Goal: Task Accomplishment & Management: Manage account settings

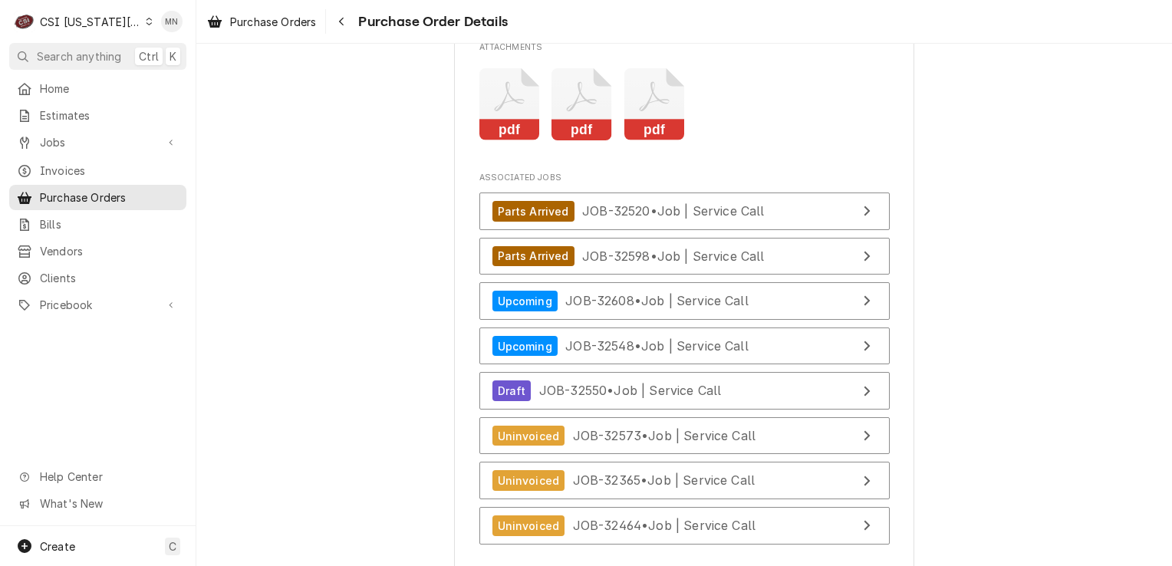
scroll to position [4429, 0]
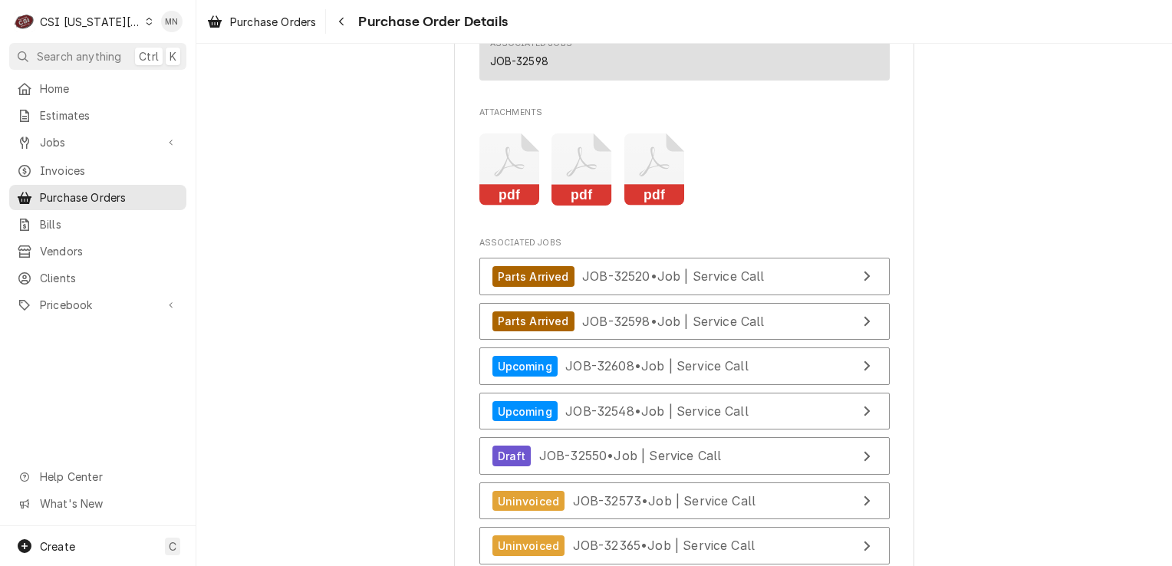
click at [650, 206] on icon "Attachments" at bounding box center [654, 169] width 61 height 73
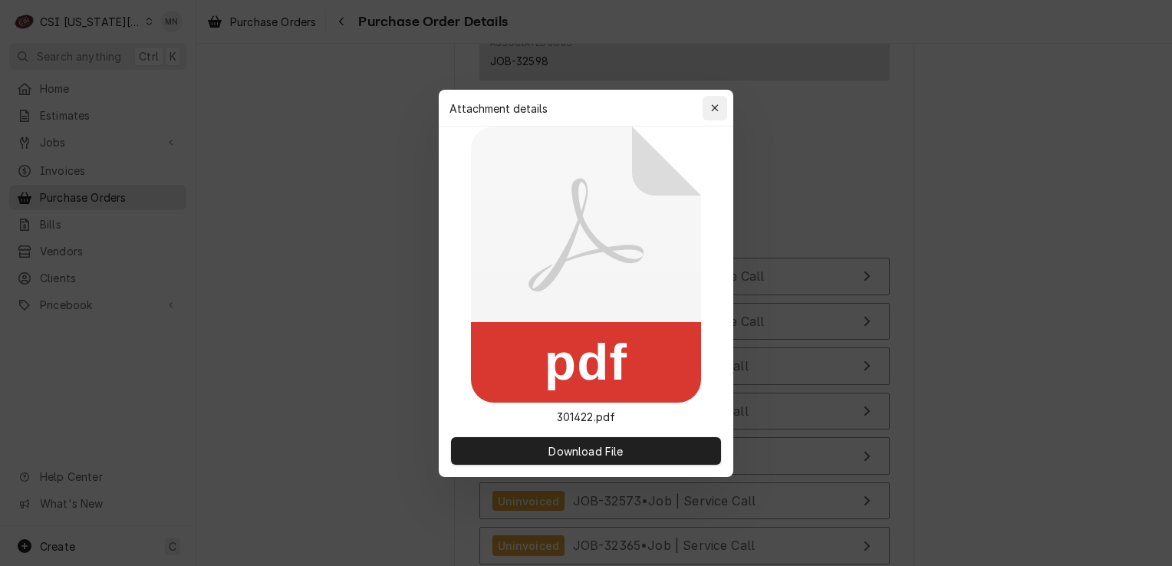
click at [713, 107] on icon "button" at bounding box center [715, 108] width 8 height 11
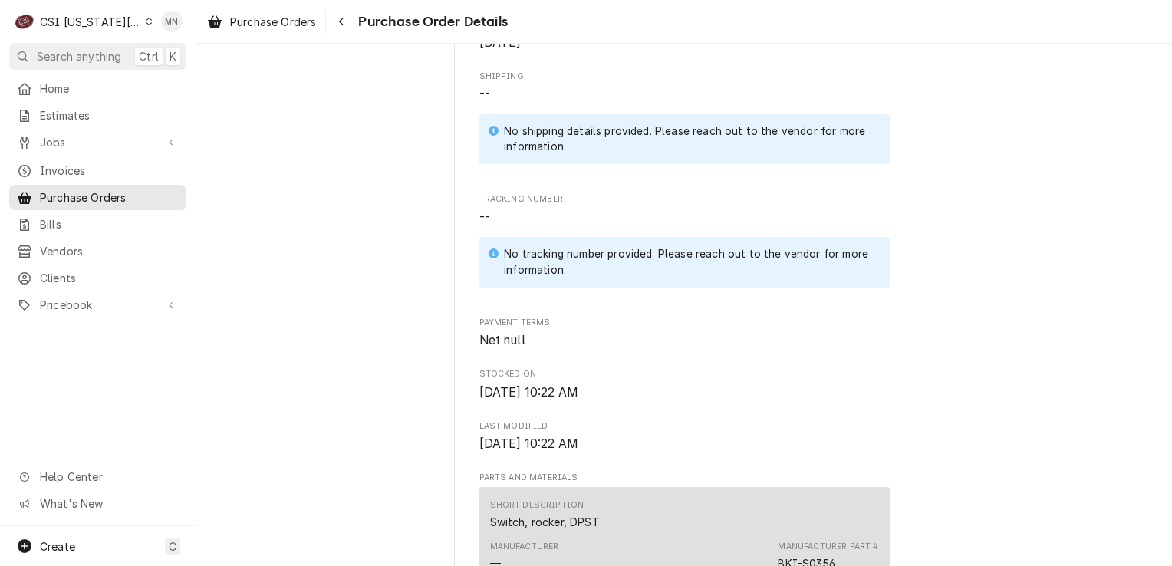
scroll to position [212, 0]
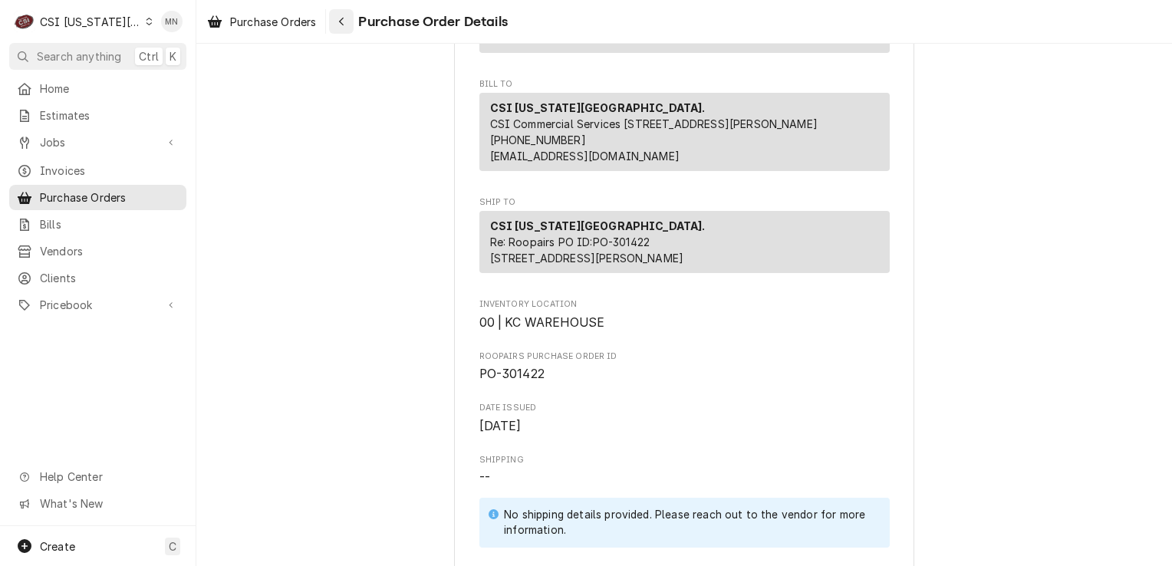
click at [347, 20] on div "Navigate back" at bounding box center [341, 21] width 15 height 15
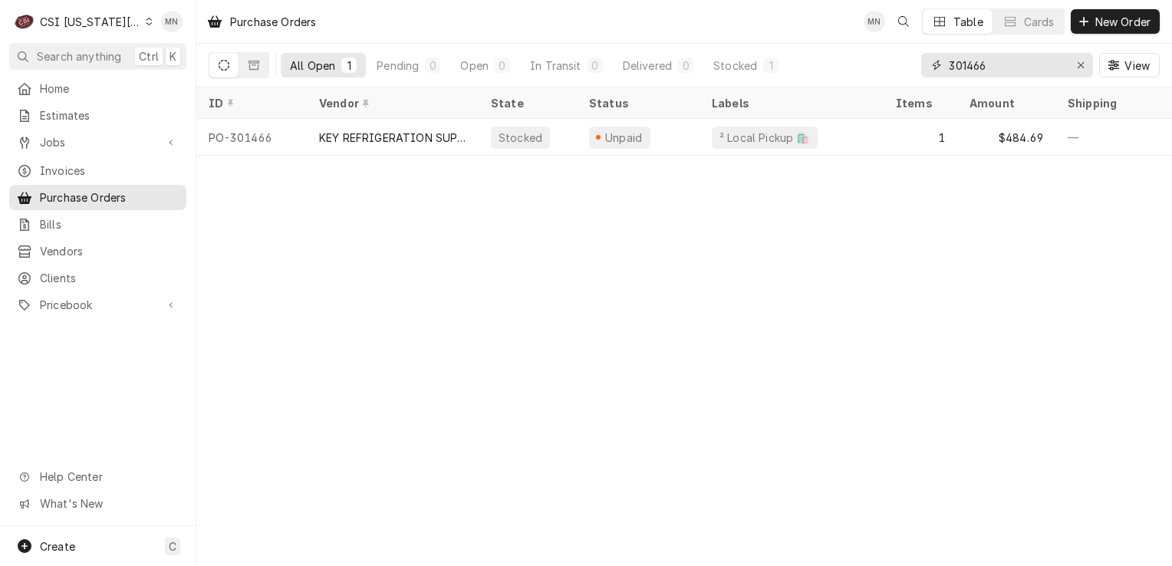
drag, startPoint x: 1014, startPoint y: 63, endPoint x: 793, endPoint y: 63, distance: 220.8
click at [802, 63] on div "All Open 1 Pending 0 Open 0 In Transit 0 Delivered 0 Stocked 1 301466 View" at bounding box center [684, 65] width 951 height 43
type input "301425"
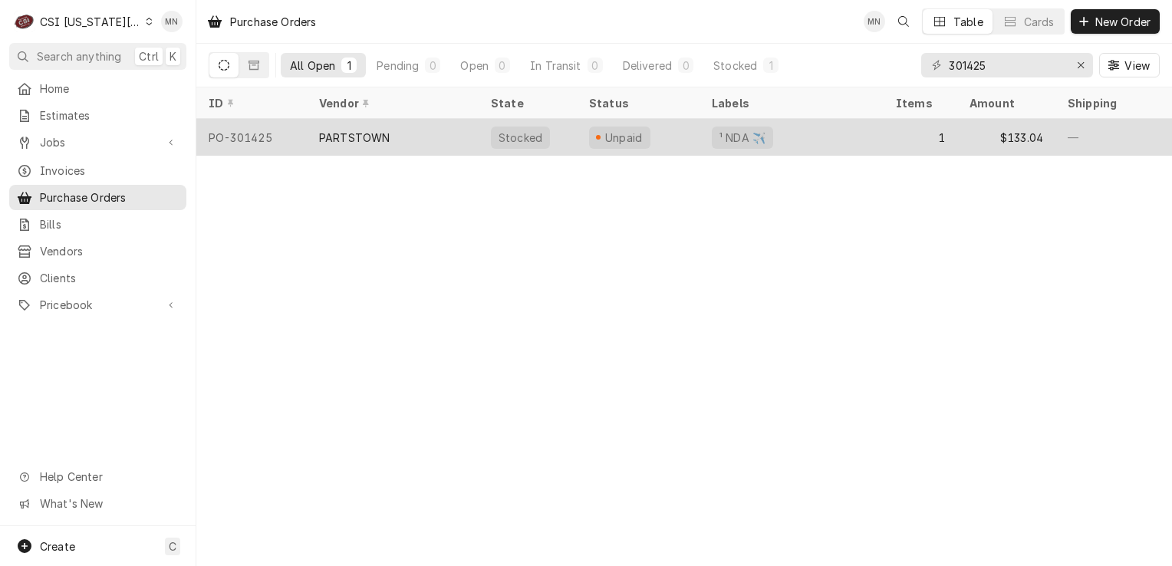
click at [391, 136] on div "PARTSTOWN" at bounding box center [393, 137] width 172 height 37
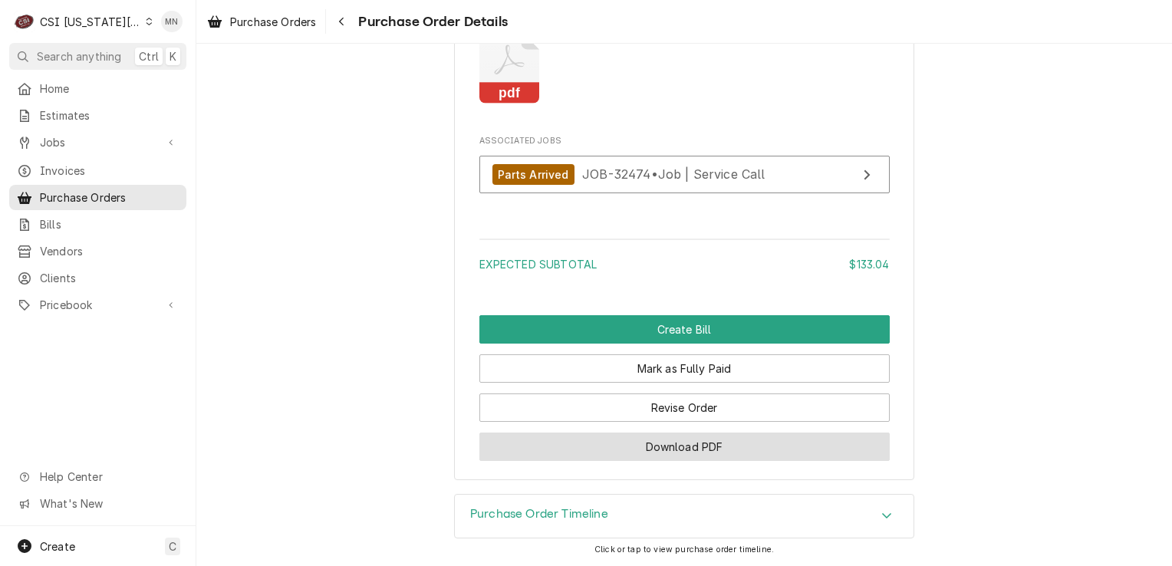
scroll to position [1510, 0]
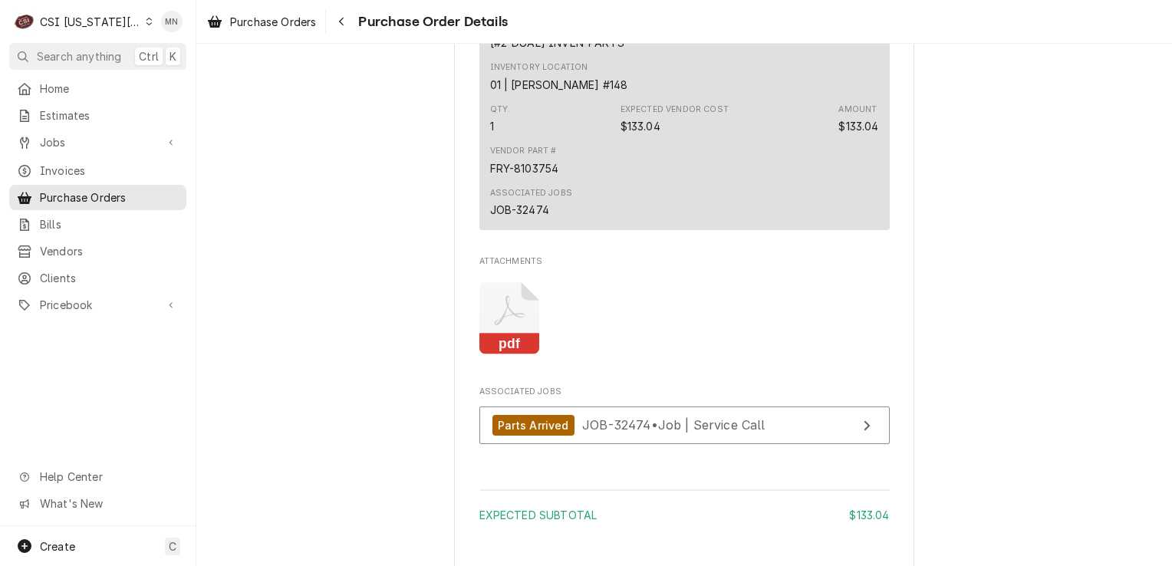
scroll to position [1227, 0]
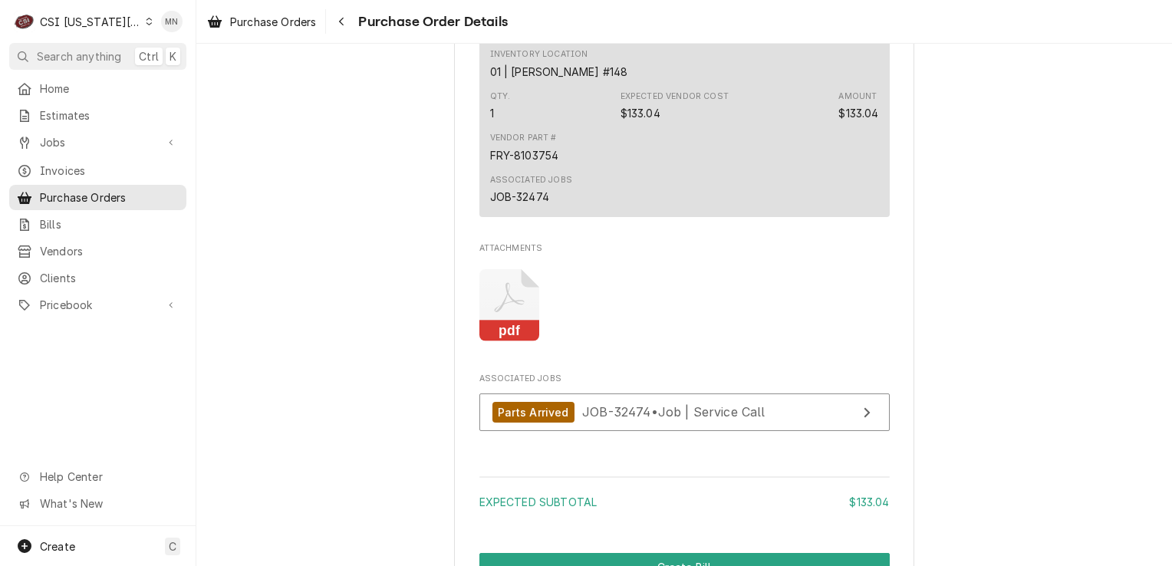
click at [512, 339] on icon "Attachments" at bounding box center [509, 305] width 61 height 73
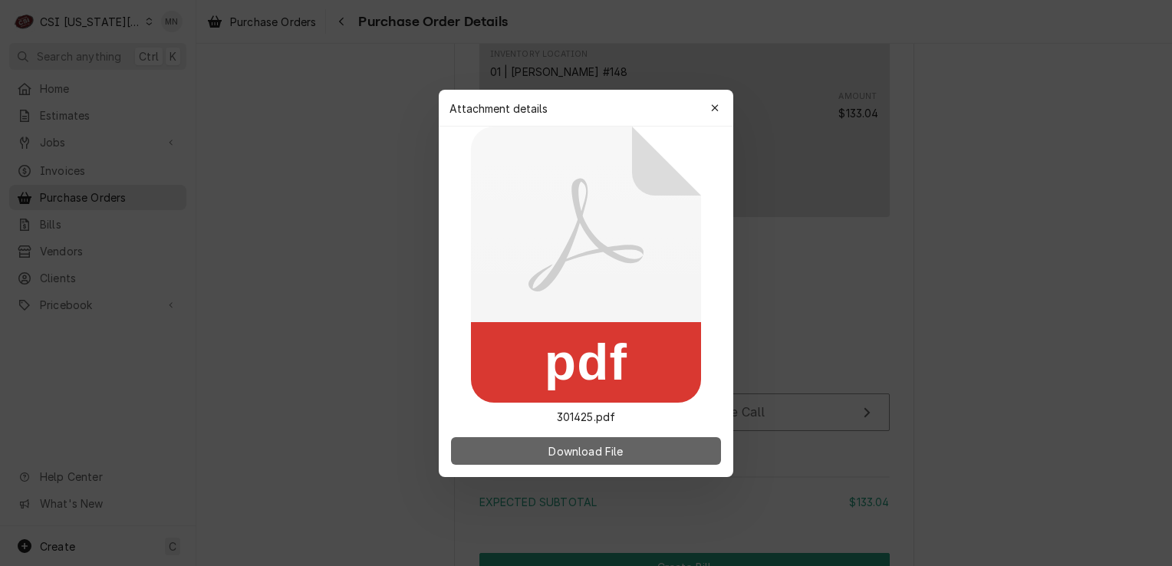
click at [567, 449] on span "Download File" at bounding box center [585, 450] width 81 height 16
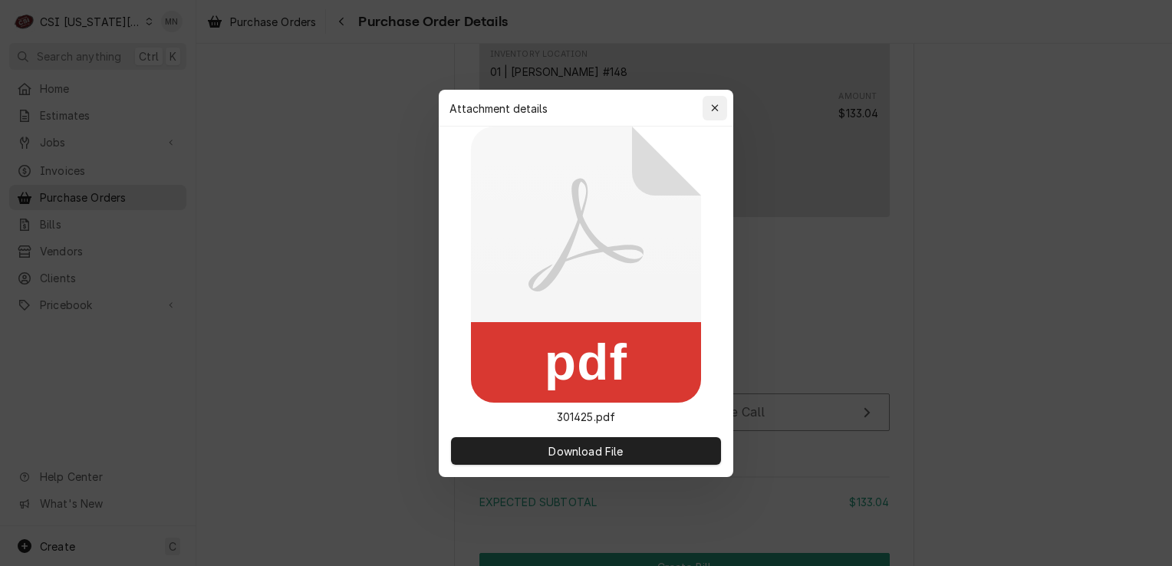
click at [716, 103] on icon "button" at bounding box center [715, 108] width 8 height 11
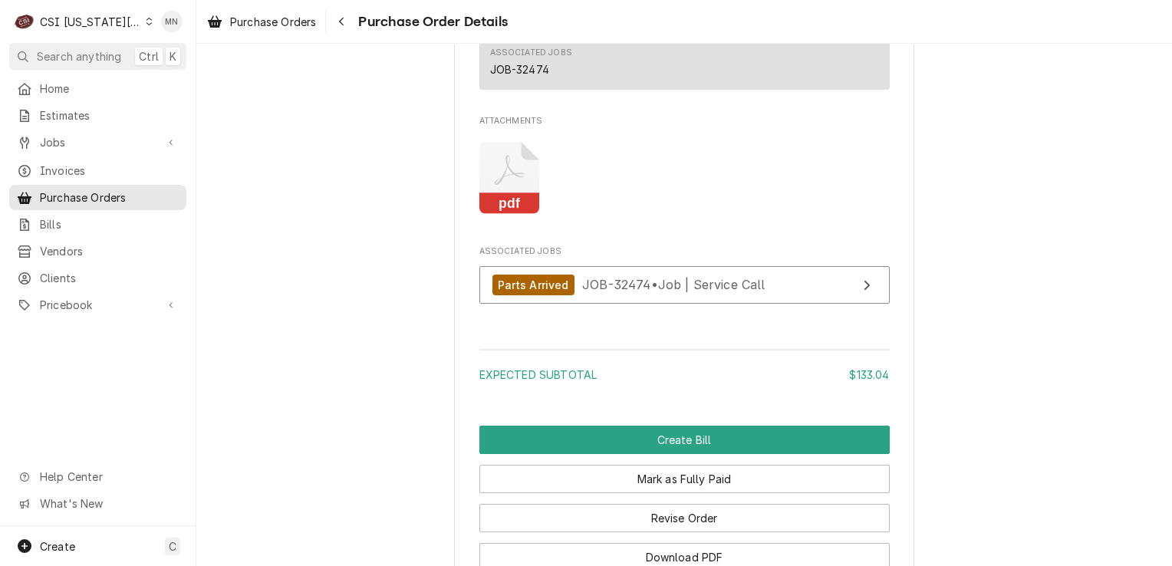
scroll to position [1380, 0]
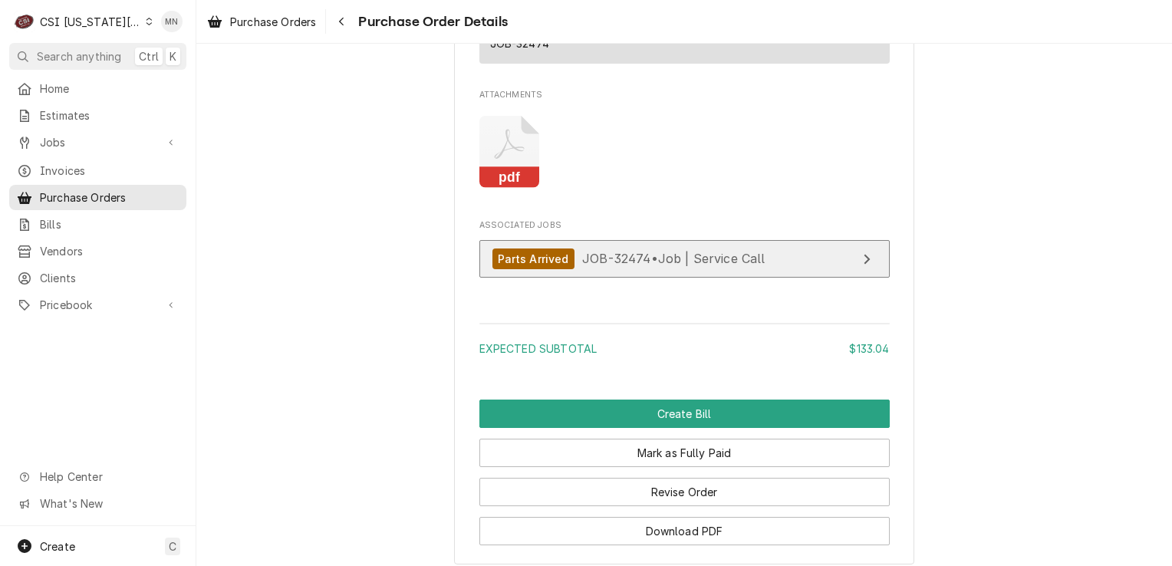
click at [680, 266] on span "JOB-32474 • Job | Service Call" at bounding box center [673, 258] width 183 height 15
click at [491, 189] on rect "Attachments" at bounding box center [509, 177] width 61 height 21
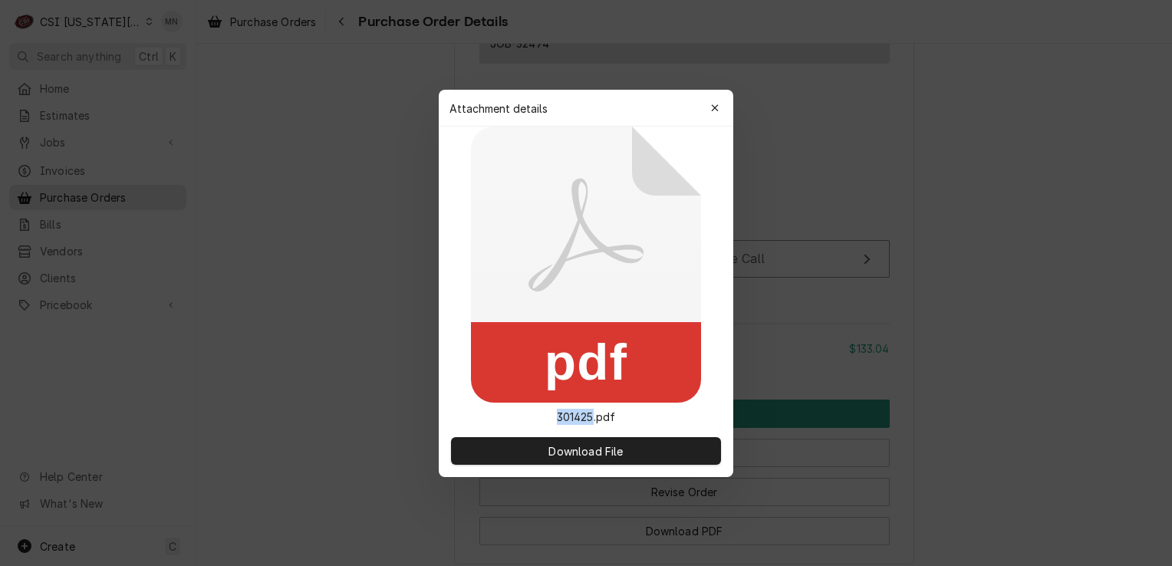
click at [491, 215] on icon at bounding box center [586, 265] width 230 height 276
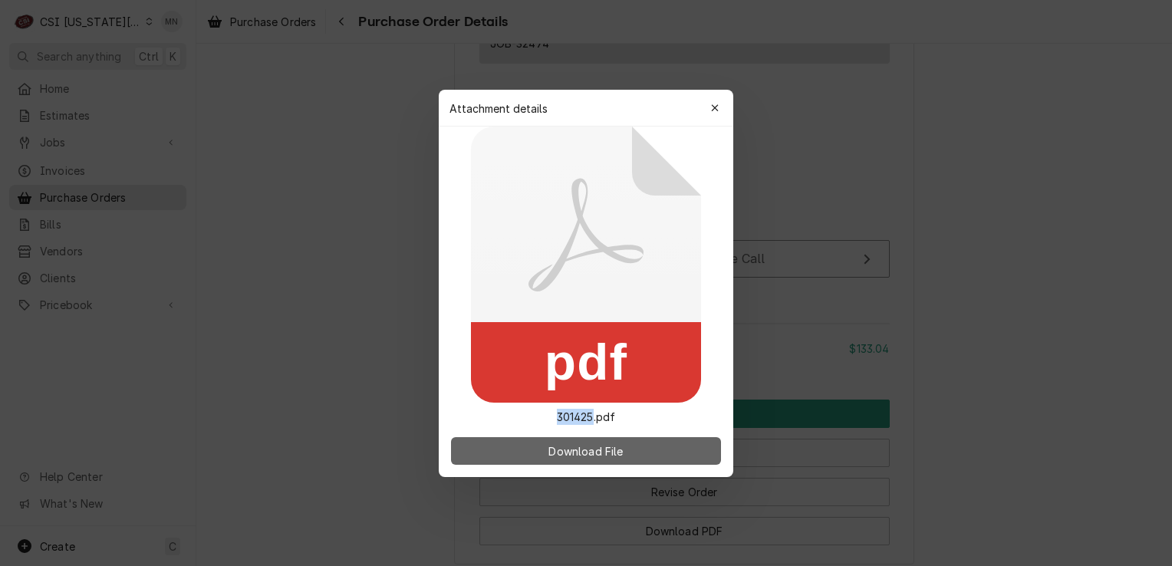
click at [565, 446] on span "Download File" at bounding box center [585, 450] width 81 height 16
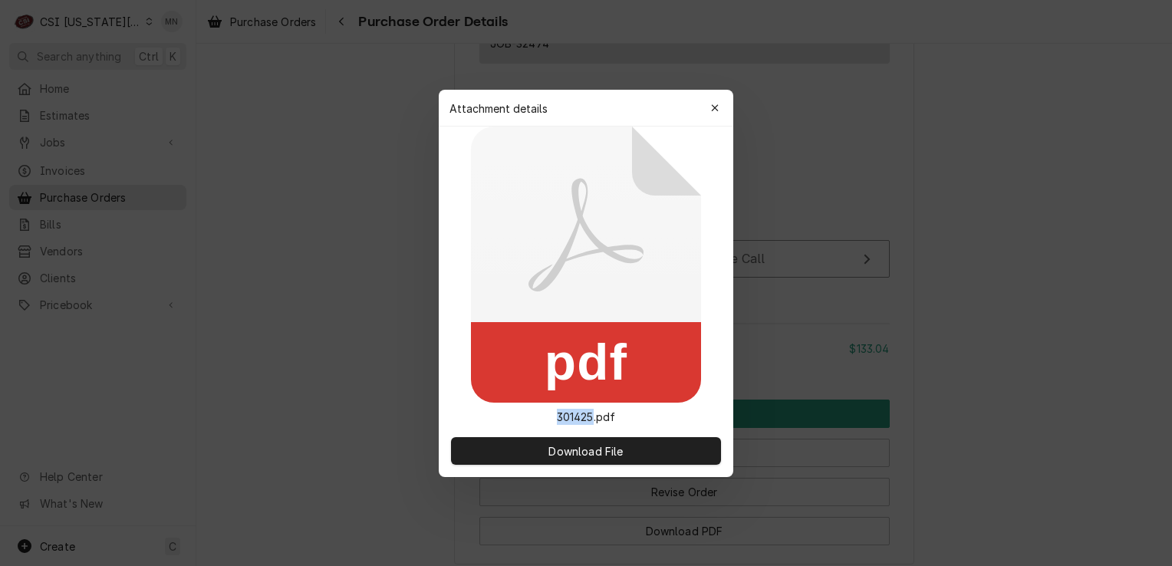
click at [718, 113] on icon "button" at bounding box center [715, 108] width 8 height 11
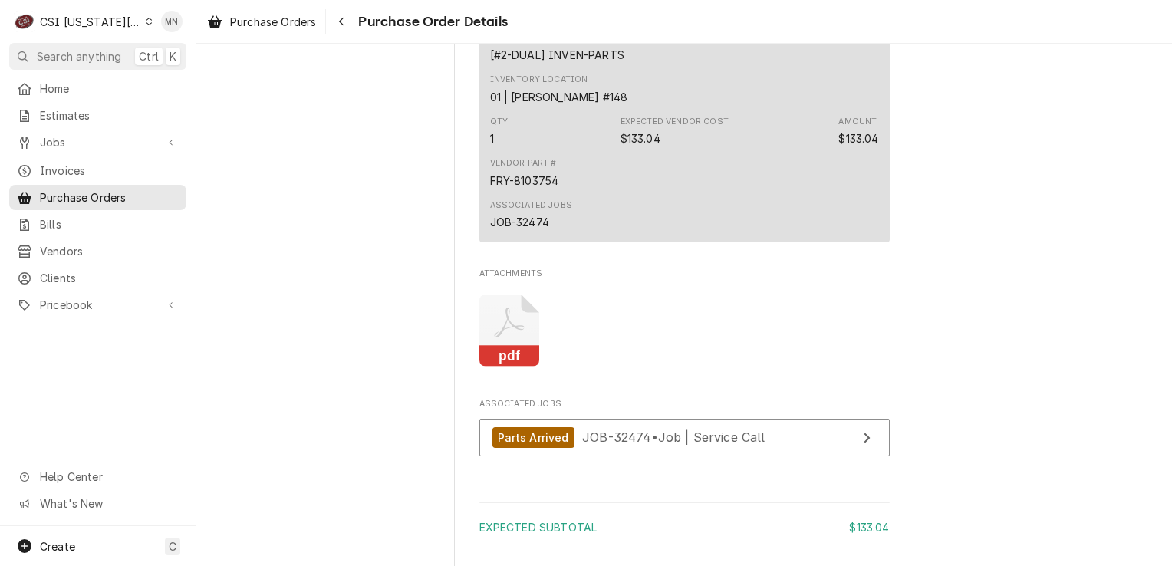
scroll to position [1227, 0]
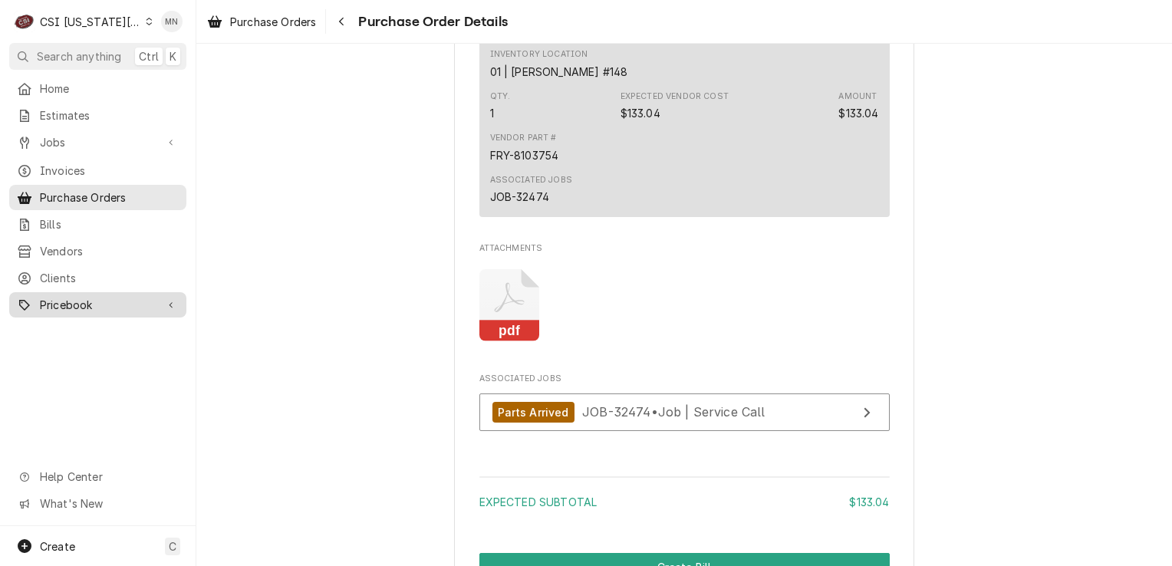
click at [77, 297] on span "Pricebook" at bounding box center [98, 305] width 116 height 16
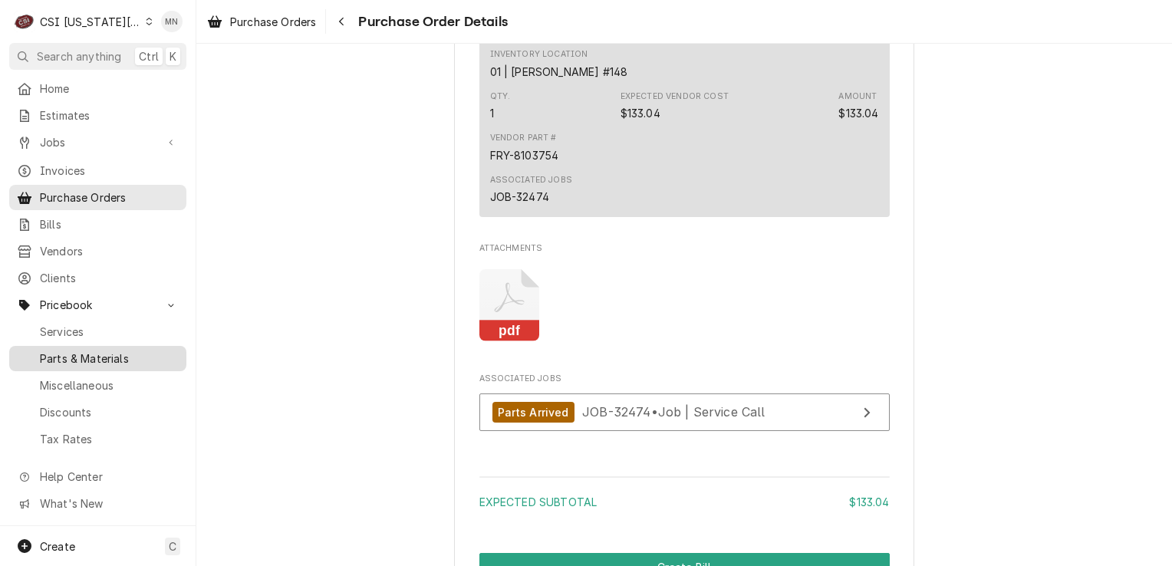
click at [101, 350] on span "Parts & Materials" at bounding box center [109, 358] width 139 height 16
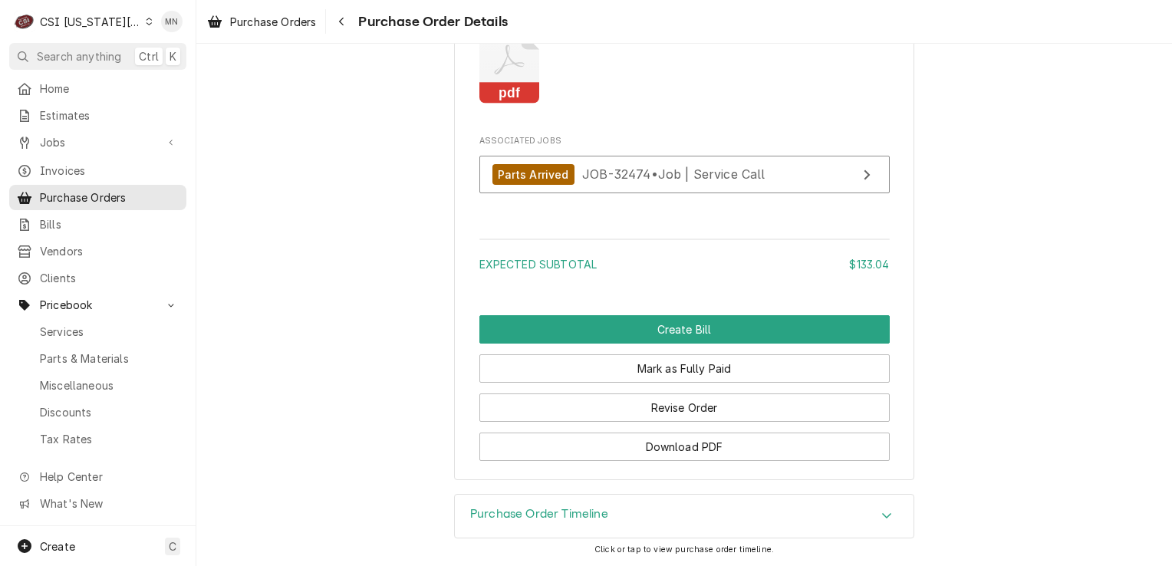
scroll to position [1510, 0]
click at [673, 507] on div "Purchase Order Timeline" at bounding box center [684, 516] width 458 height 43
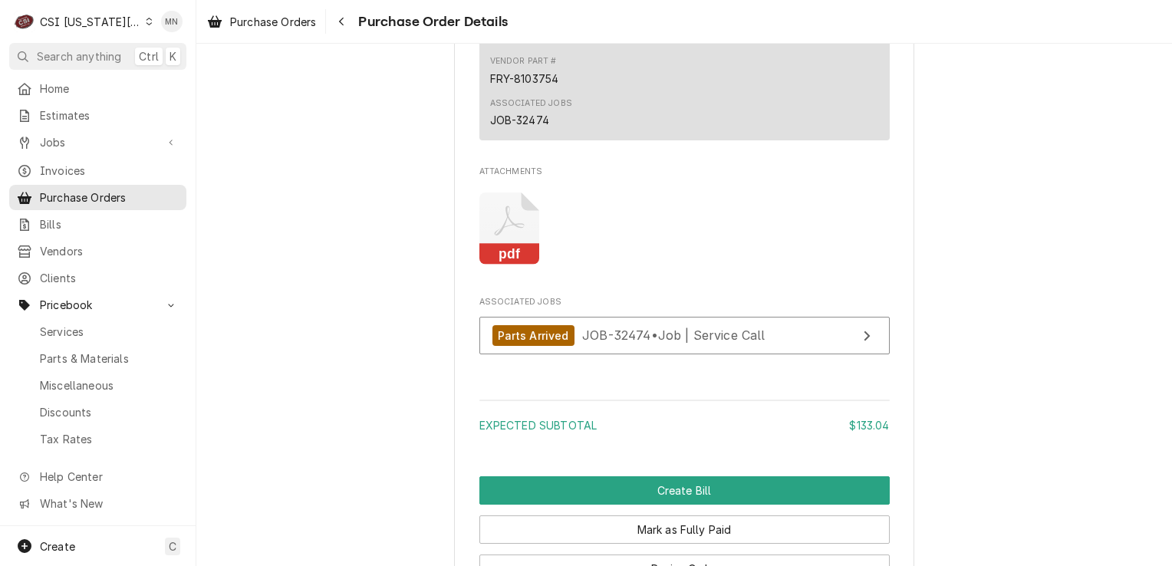
scroll to position [1610, 0]
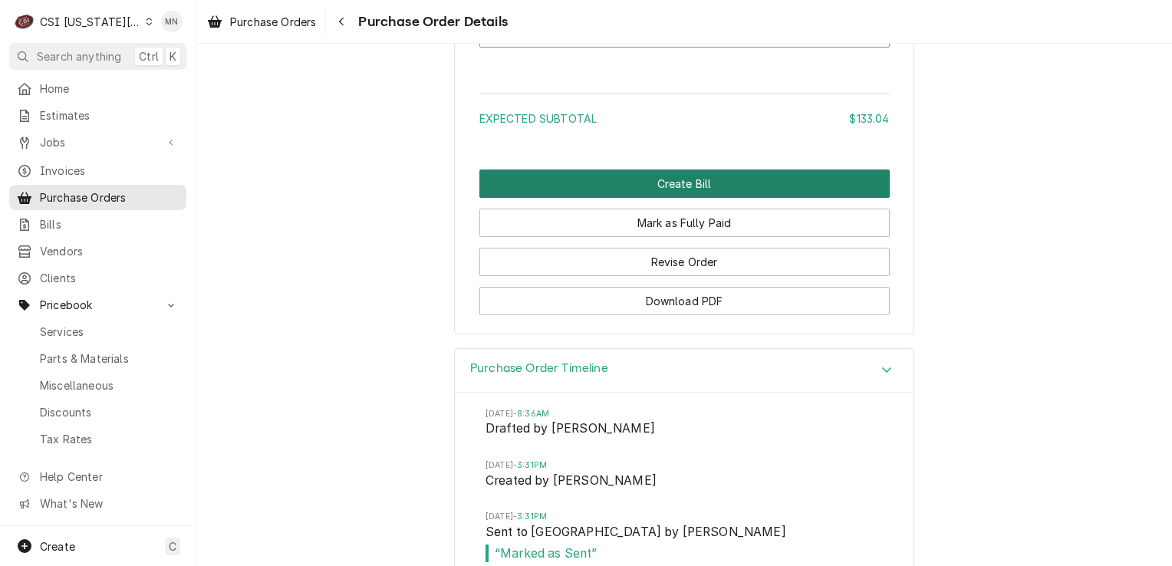
click at [677, 198] on button "Create Bill" at bounding box center [684, 183] width 410 height 28
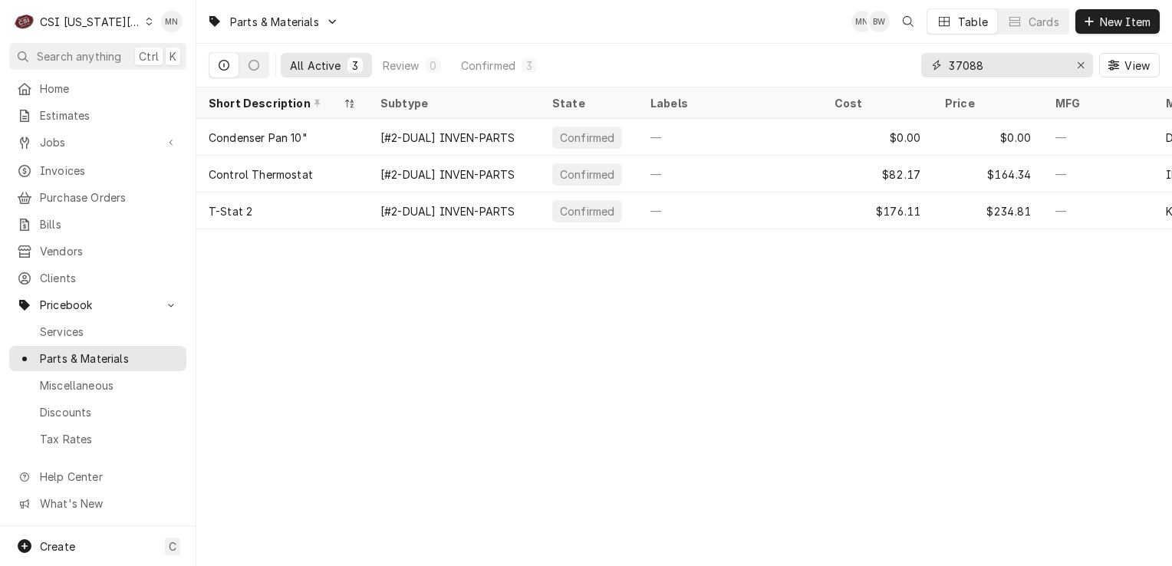
drag, startPoint x: 1022, startPoint y: 65, endPoint x: 914, endPoint y: 77, distance: 108.8
click at [914, 77] on div "All Active 3 Review 0 Confirmed 3 37088 View" at bounding box center [684, 65] width 951 height 43
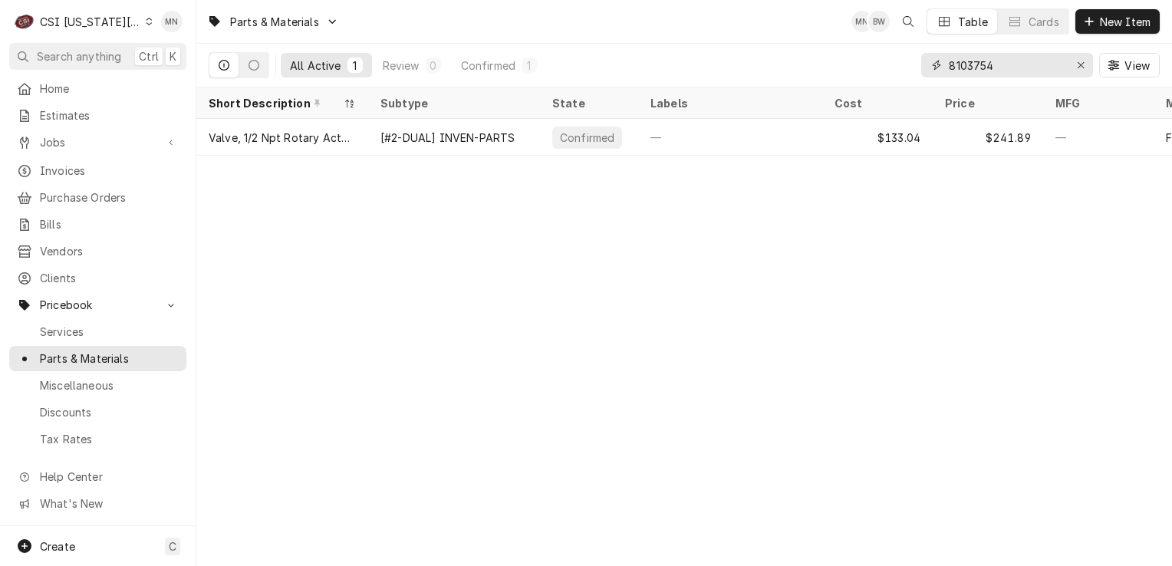
drag, startPoint x: 1020, startPoint y: 67, endPoint x: 890, endPoint y: 67, distance: 129.6
click at [890, 67] on div "All Active 1 Review 0 Confirmed 1 8103754 View" at bounding box center [684, 65] width 951 height 43
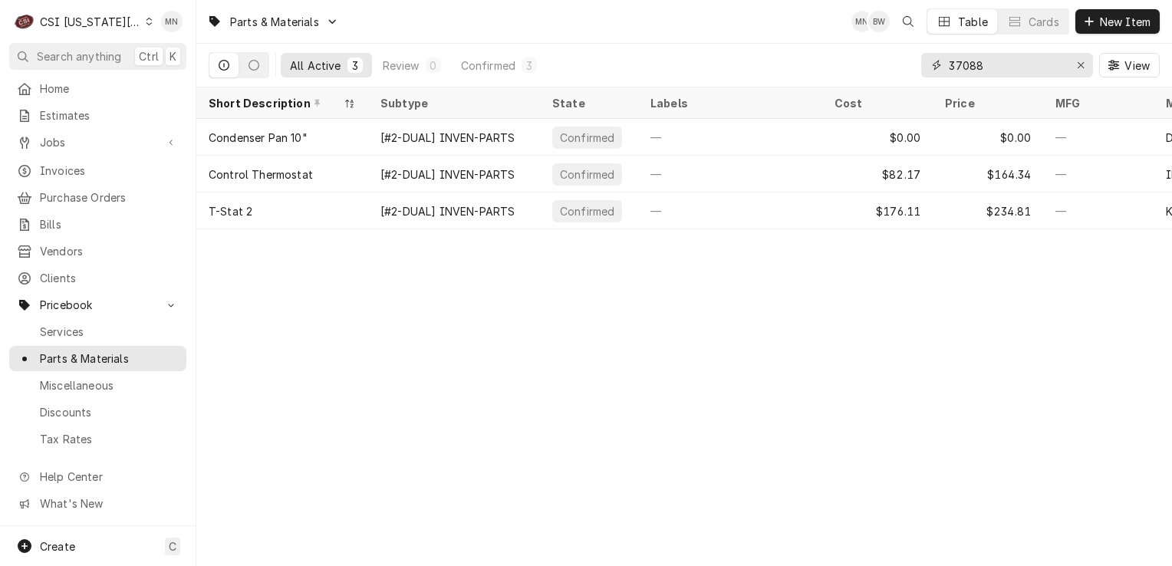
type input "37088"
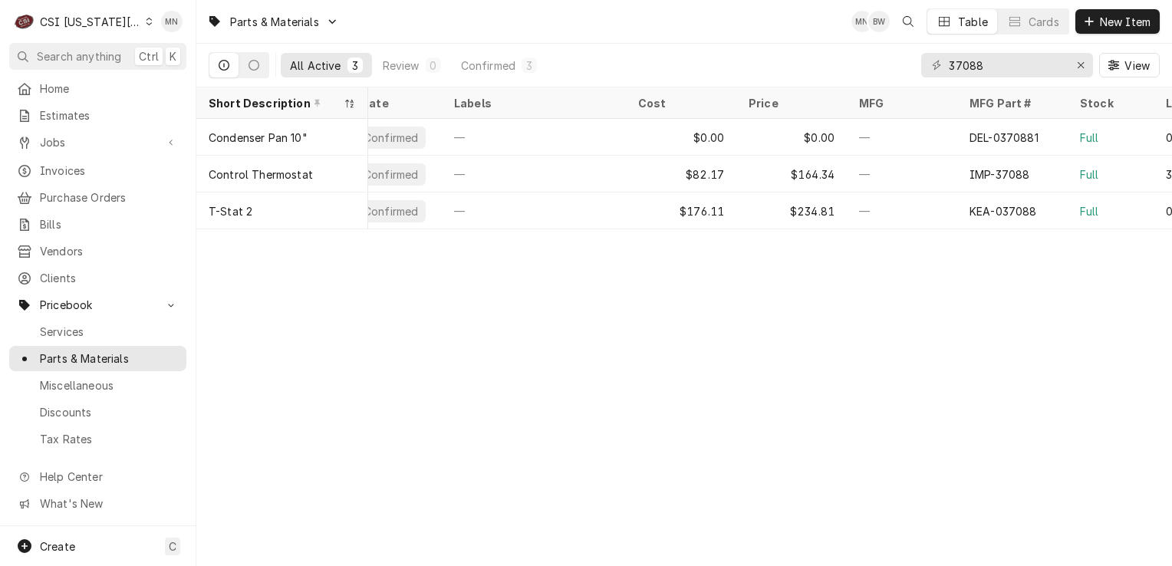
scroll to position [0, 198]
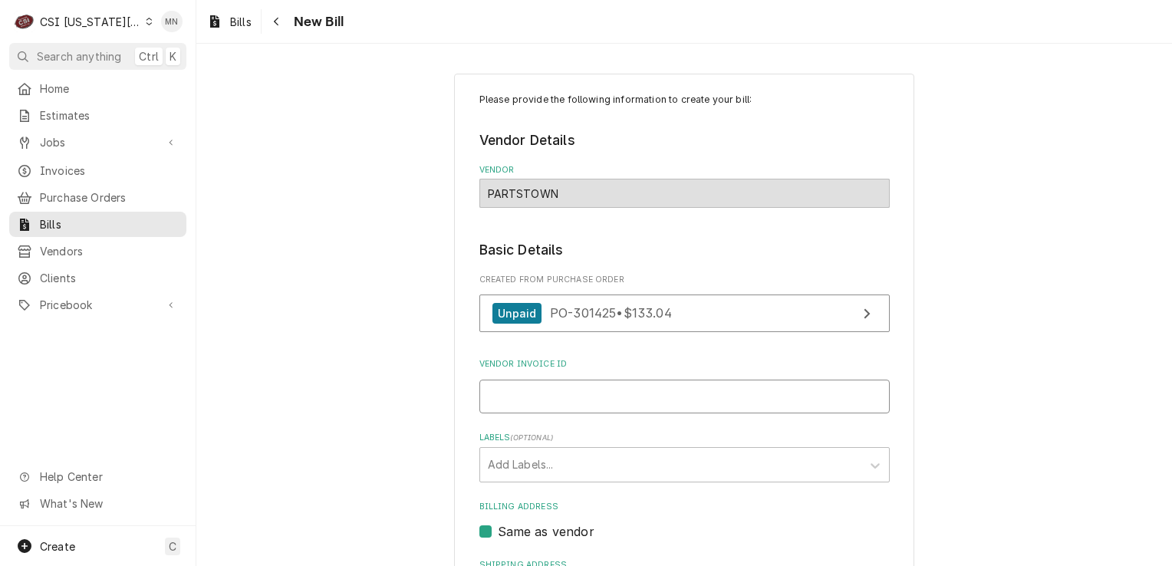
click at [527, 403] on input "Vendor Invoice ID" at bounding box center [684, 397] width 410 height 34
click at [495, 396] on input "Vendor Invoice ID" at bounding box center [684, 397] width 410 height 34
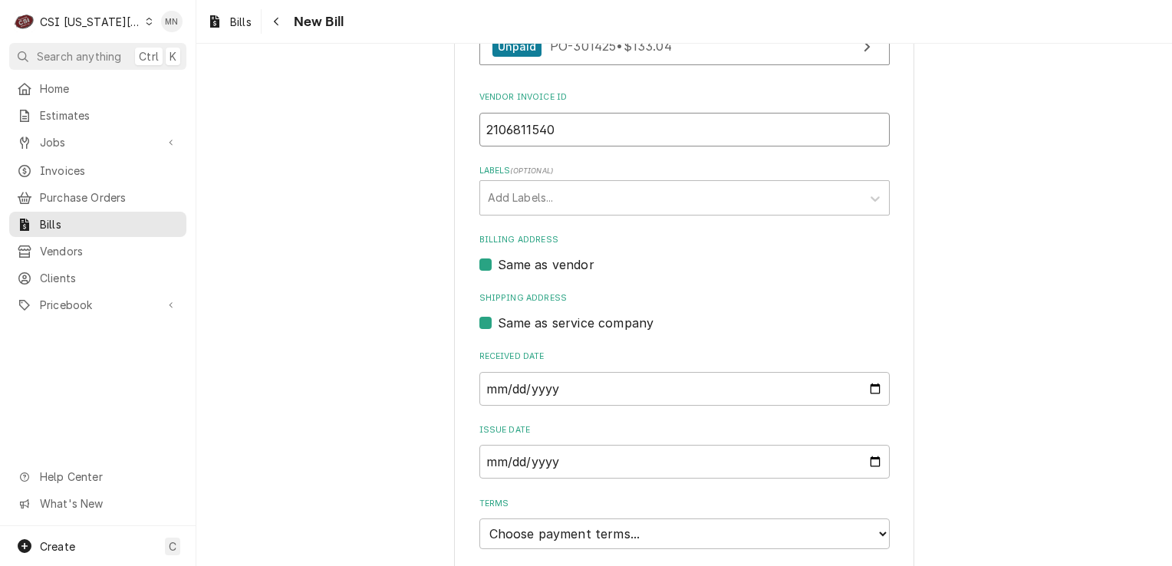
scroll to position [307, 0]
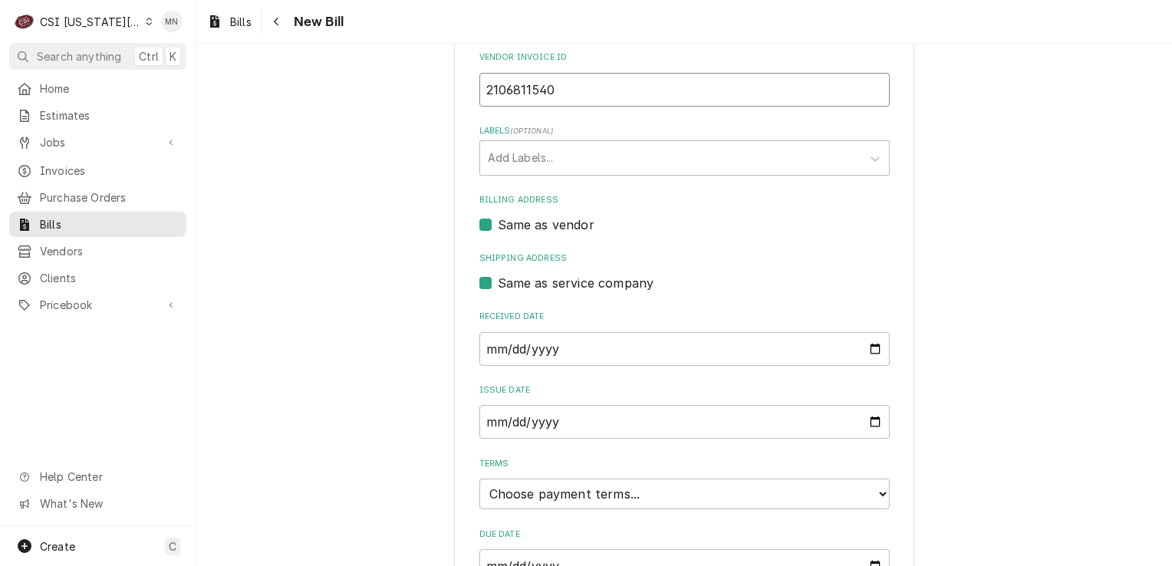
type input "2106811540"
click at [580, 347] on input "2025-09-11" at bounding box center [684, 349] width 410 height 34
click at [872, 351] on input "2025-09-11" at bounding box center [684, 349] width 410 height 34
type input "2025-09-04"
click at [595, 423] on input "2025-09-11" at bounding box center [684, 422] width 410 height 34
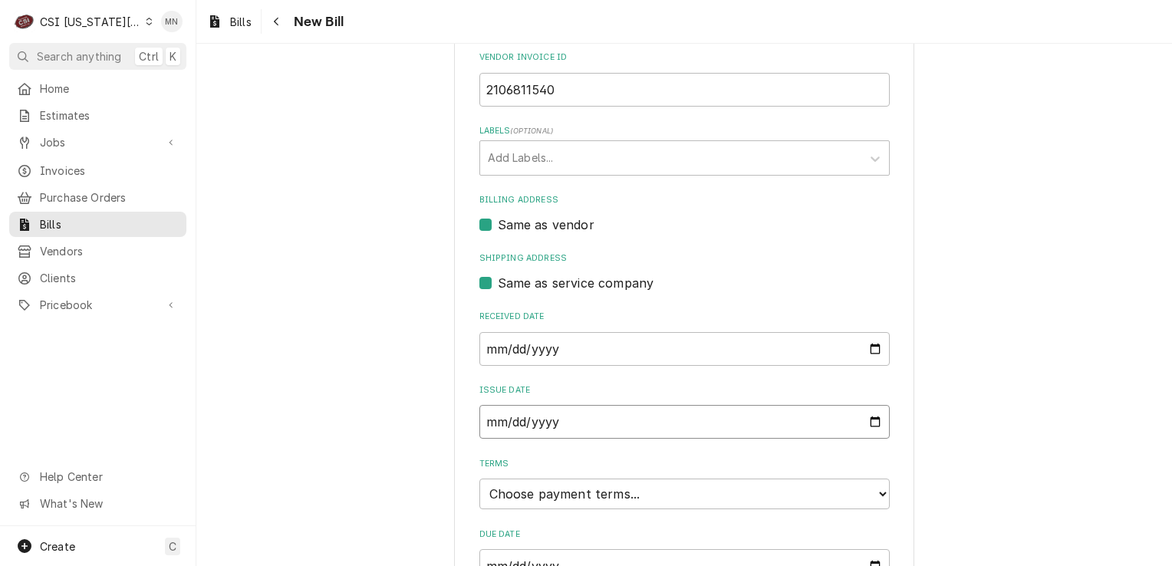
click at [867, 422] on input "2025-09-11" at bounding box center [684, 422] width 410 height 34
type input "2025-09-04"
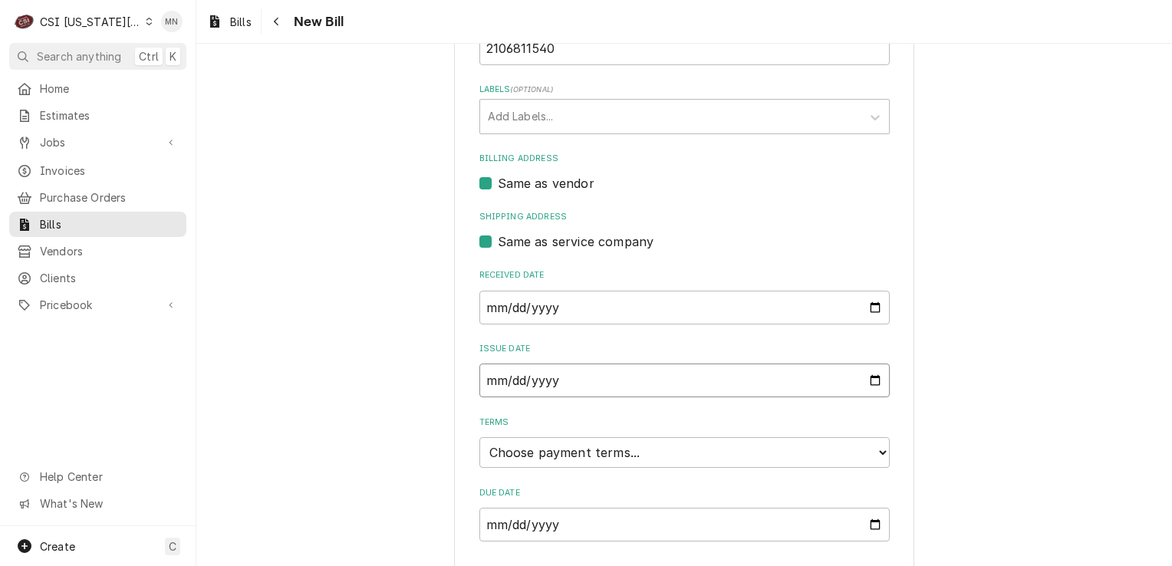
scroll to position [386, 0]
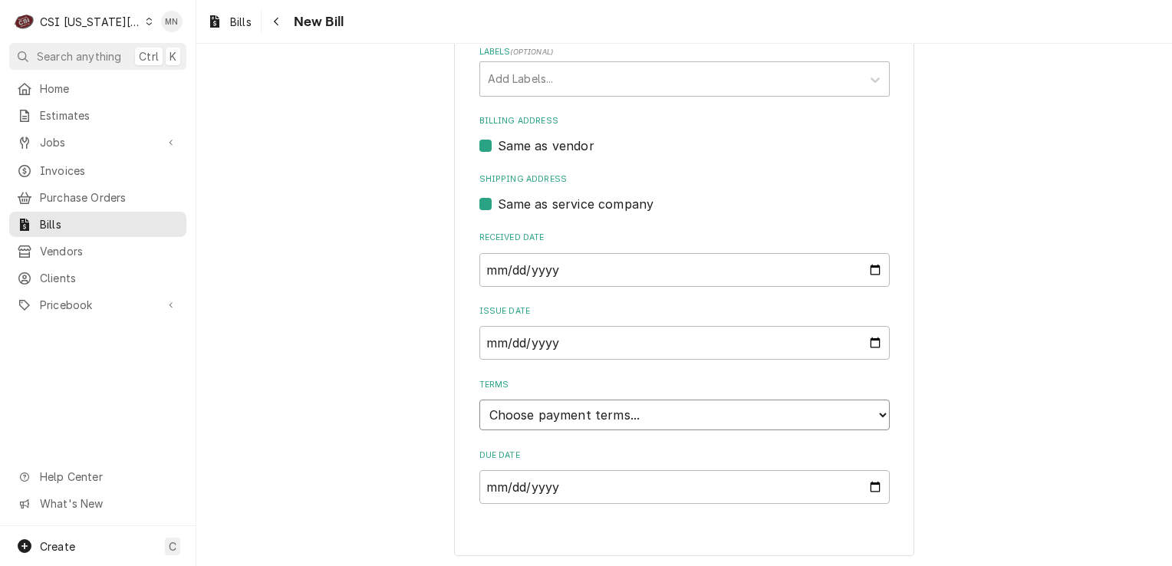
click at [586, 406] on select "Choose payment terms... Same Day Net 7 Net 14 Net 21 Net 30 Net 45 Net 60 Net 90" at bounding box center [684, 414] width 410 height 31
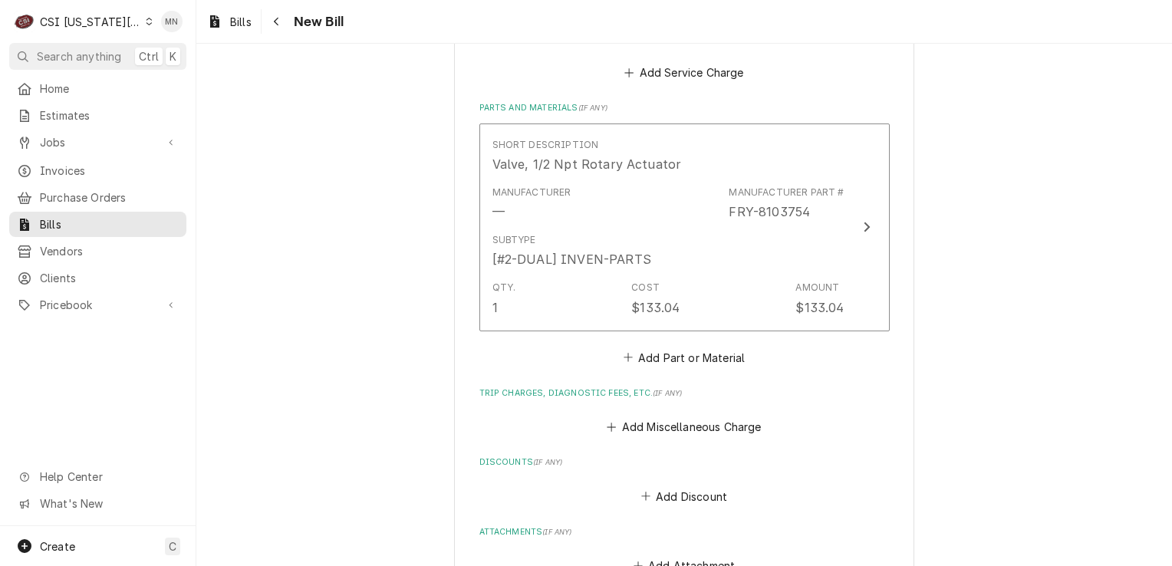
scroll to position [1076, 0]
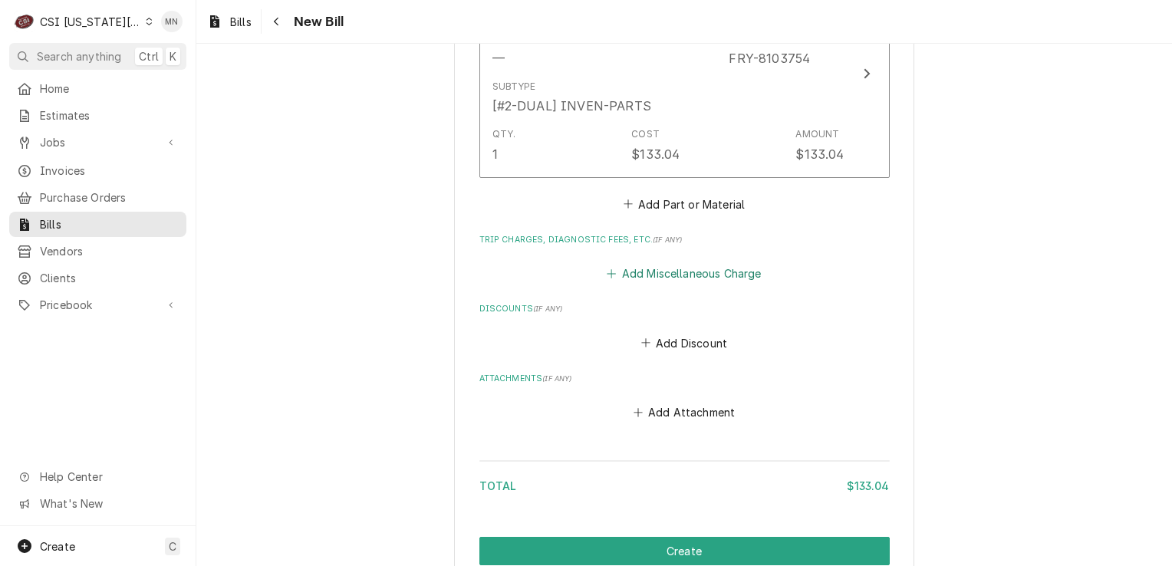
click at [671, 265] on button "Add Miscellaneous Charge" at bounding box center [683, 273] width 159 height 21
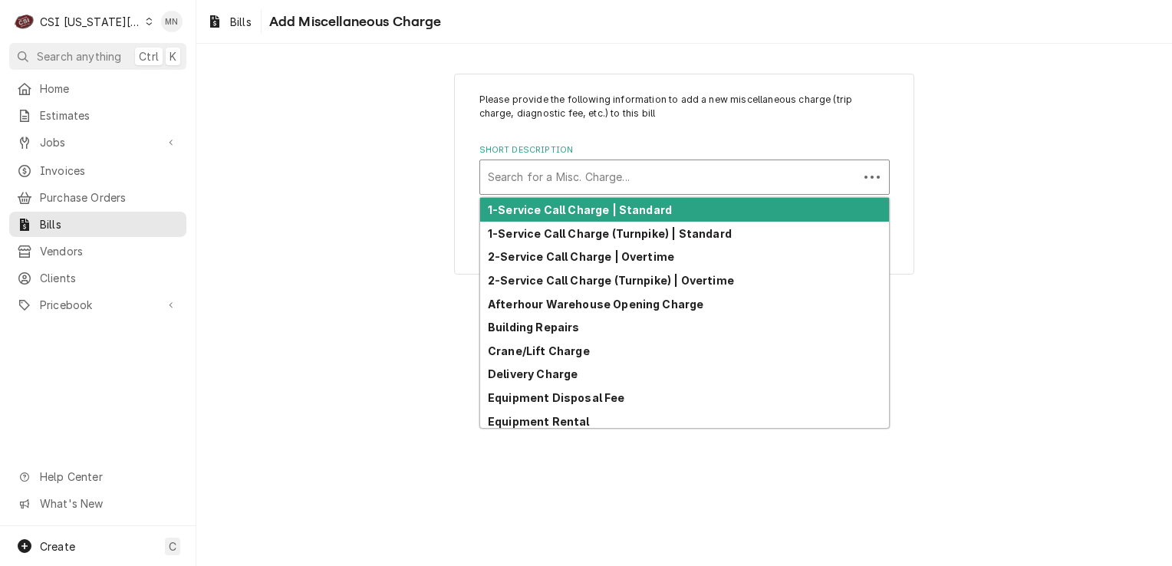
click at [574, 185] on div "Short Description" at bounding box center [669, 177] width 363 height 28
click at [560, 166] on div "Short Description" at bounding box center [684, 177] width 393 height 28
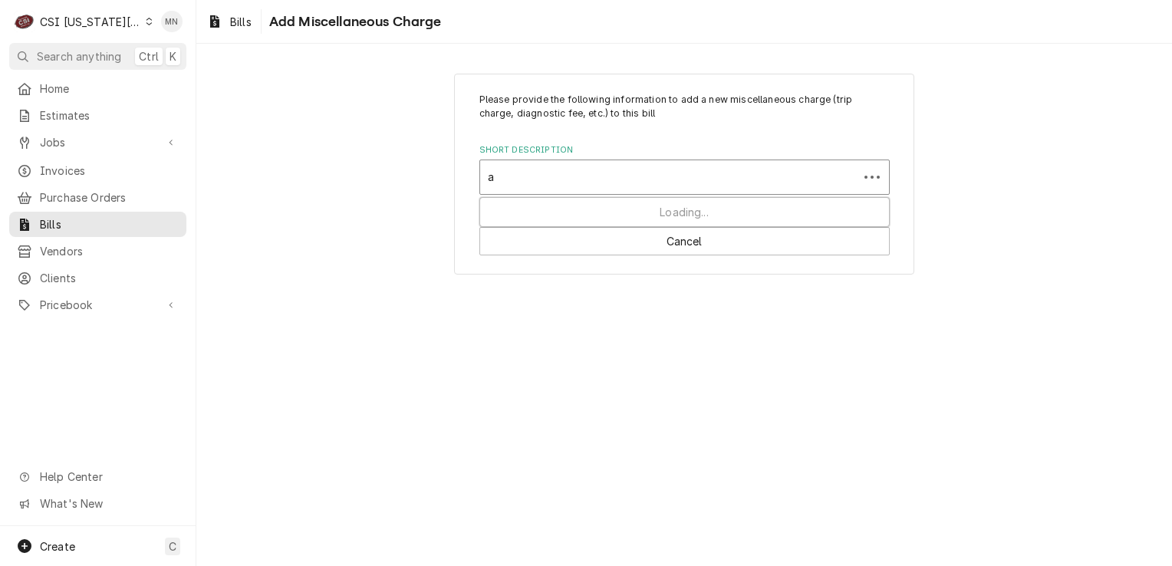
type input "ac"
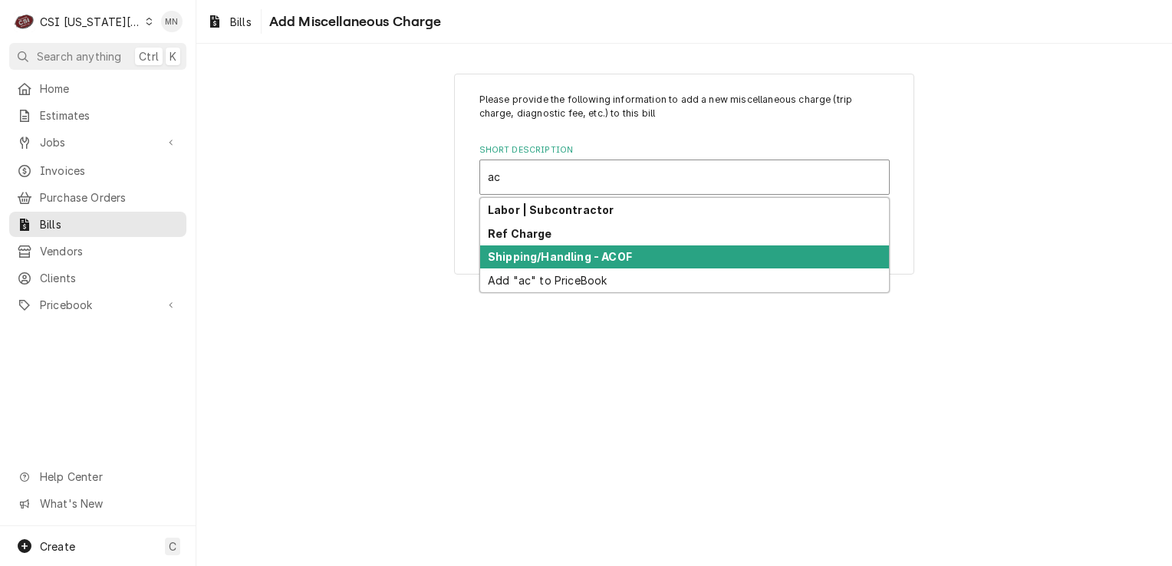
click at [555, 255] on strong "Shipping/Handling - ACOF" at bounding box center [560, 256] width 144 height 13
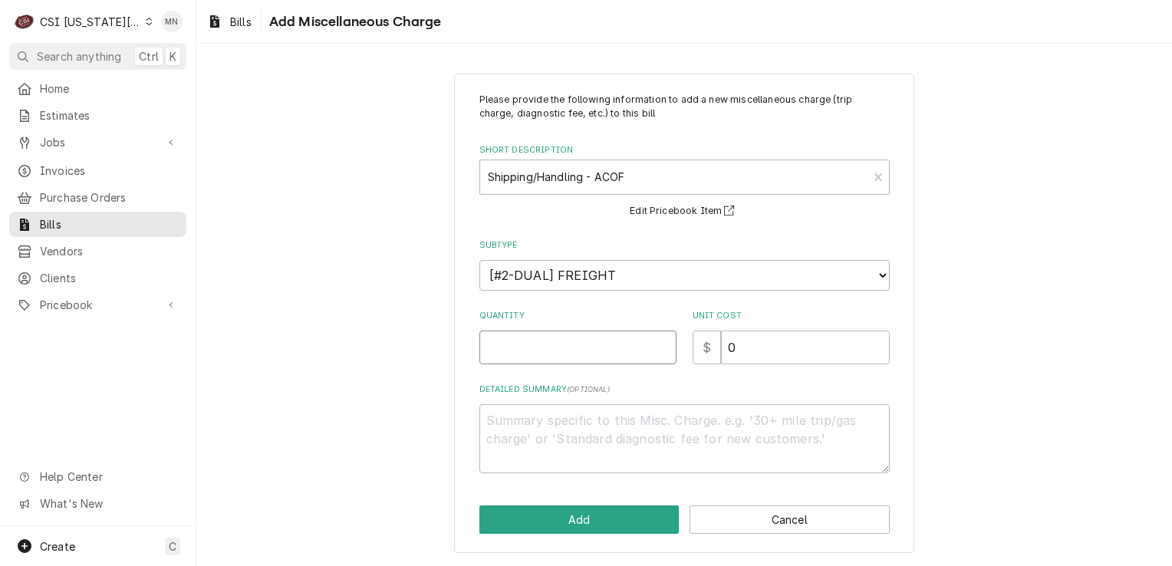
click at [534, 357] on input "Quantity" at bounding box center [577, 347] width 197 height 34
type textarea "x"
type input "1"
type textarea "x"
type input "5"
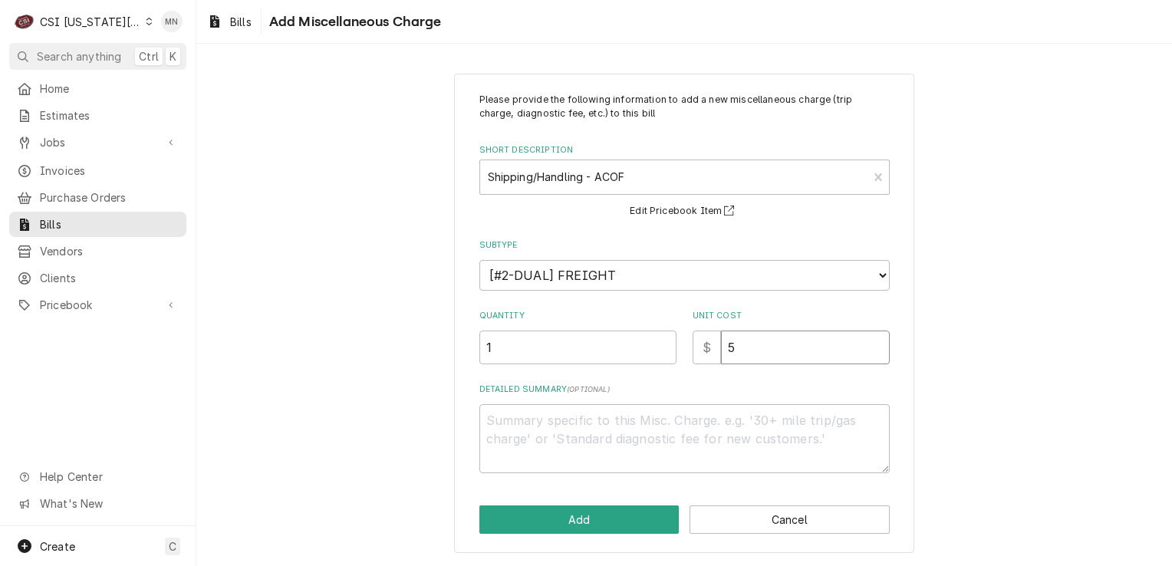
type textarea "x"
type input "51"
type textarea "x"
type input "51.0"
type textarea "x"
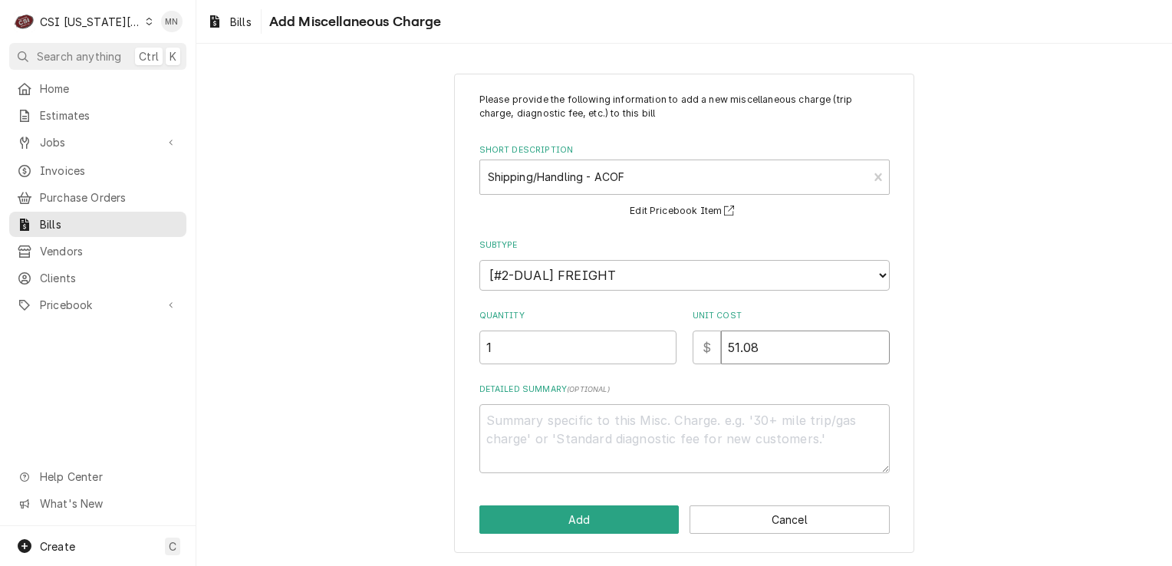
type input "51.08"
click at [555, 436] on textarea "Detailed Summary ( optional )" at bounding box center [684, 438] width 410 height 69
type textarea "x"
type textarea "P"
type textarea "x"
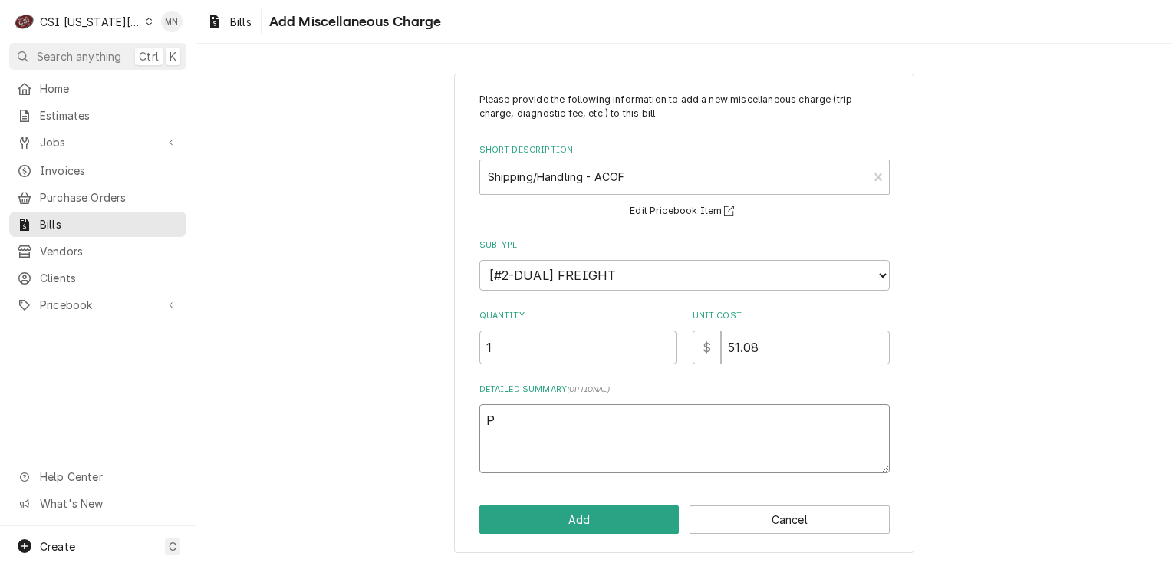
type textarea "Pa"
type textarea "x"
type textarea "Par"
type textarea "x"
type textarea "Part"
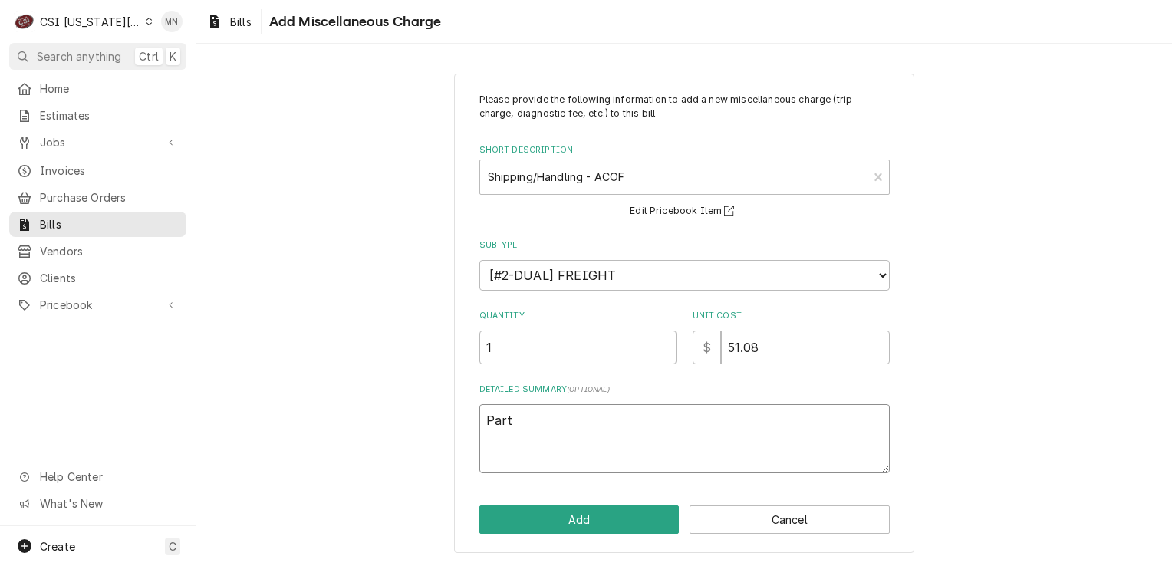
type textarea "x"
type textarea "Parts"
type textarea "x"
type textarea "Parts"
type textarea "x"
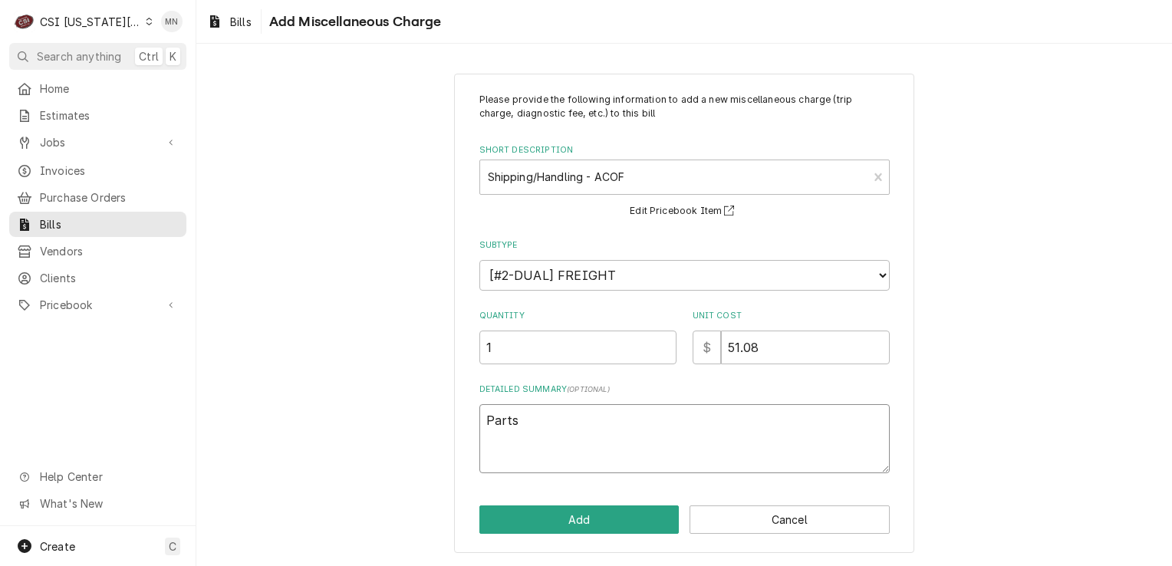
type textarea "Parts T"
type textarea "x"
type textarea "Parts"
type textarea "x"
type textarea "Parts"
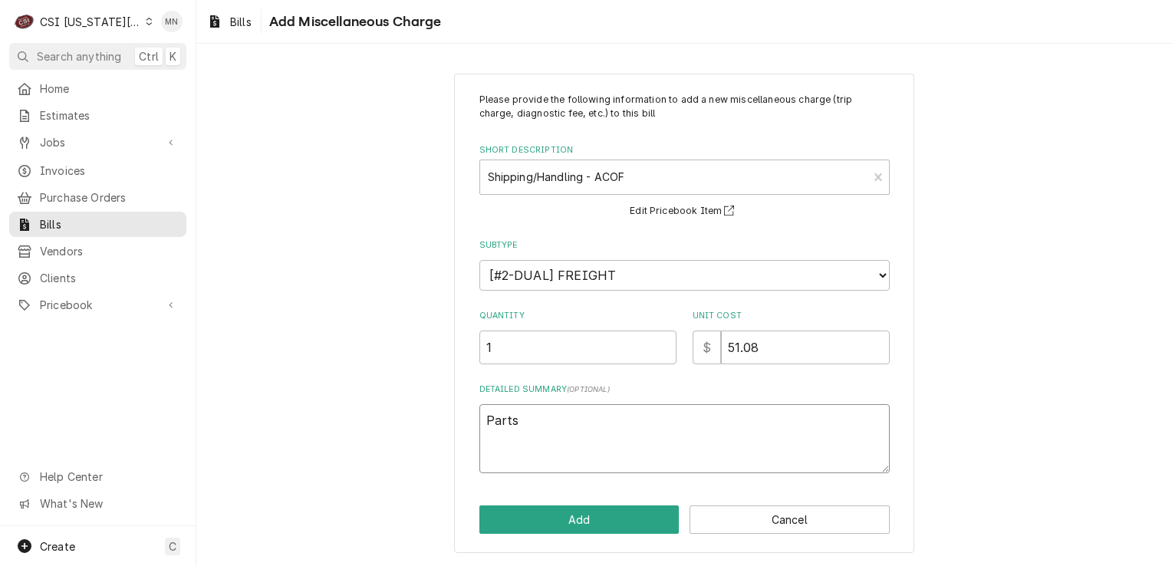
type textarea "x"
type textarea "Partst"
type textarea "x"
type textarea "Partsto"
type textarea "x"
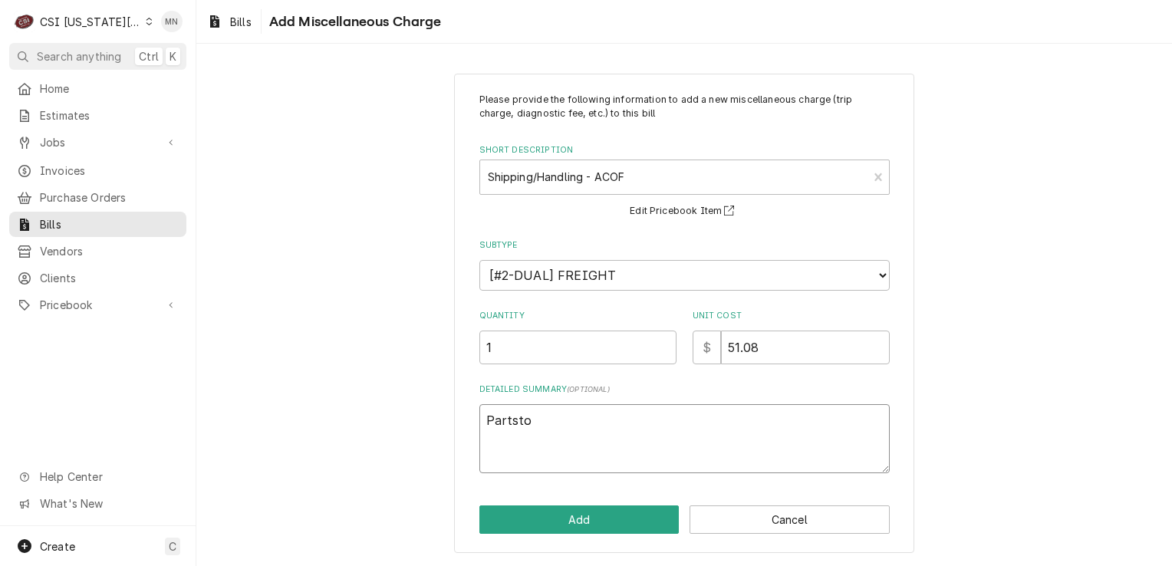
type textarea "Partstow"
type textarea "x"
type textarea "Partstown"
type textarea "x"
type textarea "Partstown"
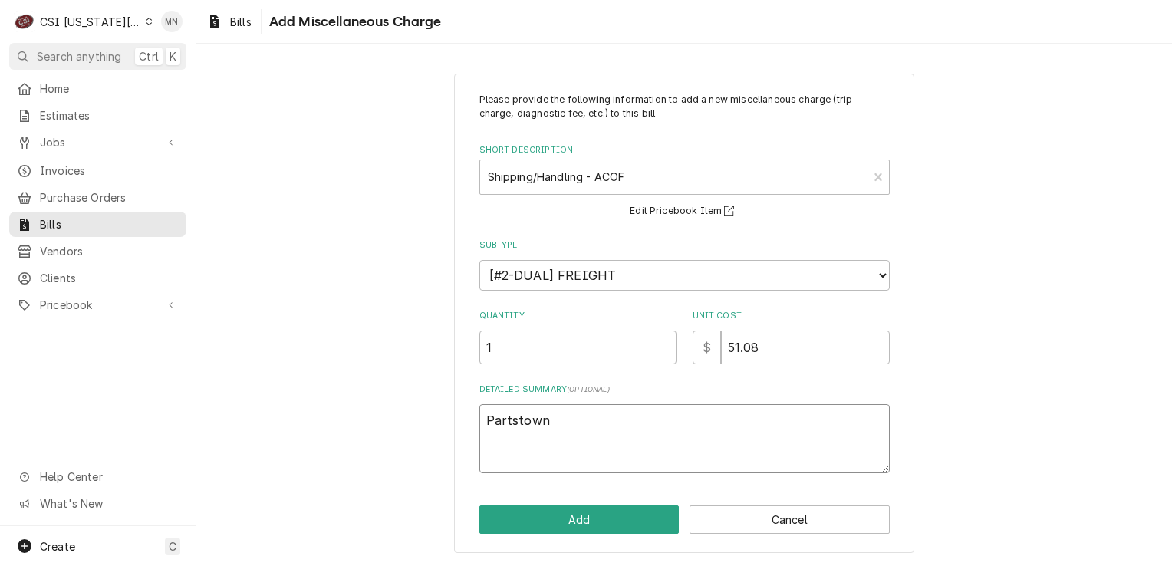
type textarea "x"
type textarea "Partstown 2"
type textarea "x"
type textarea "Partstown 21"
type textarea "x"
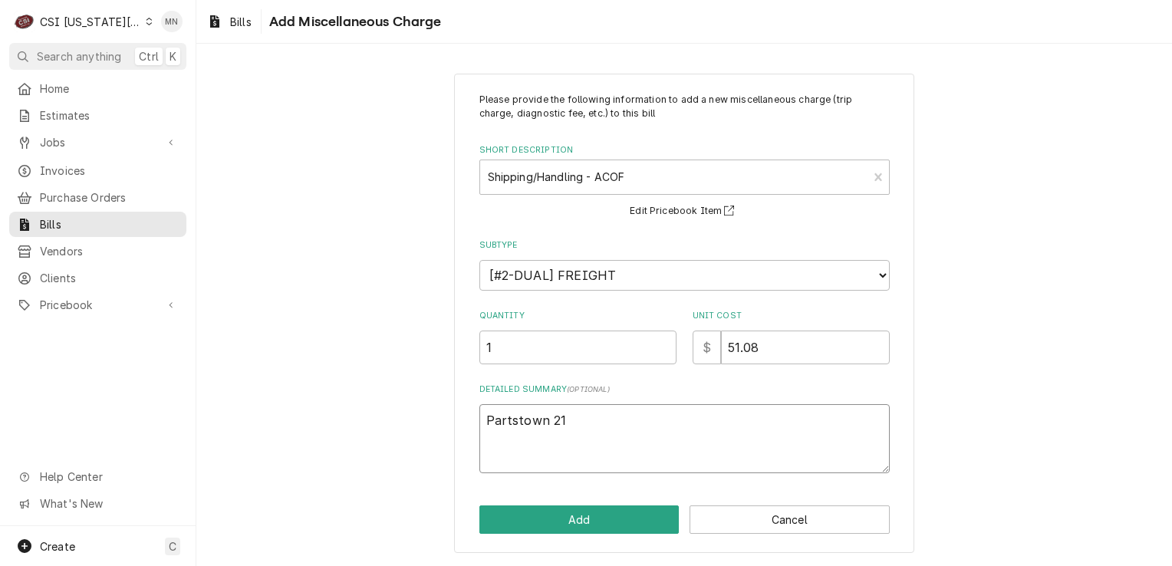
type textarea "Partstown 210"
type textarea "x"
type textarea "Partstown 2106"
type textarea "x"
type textarea "Partstown 21068"
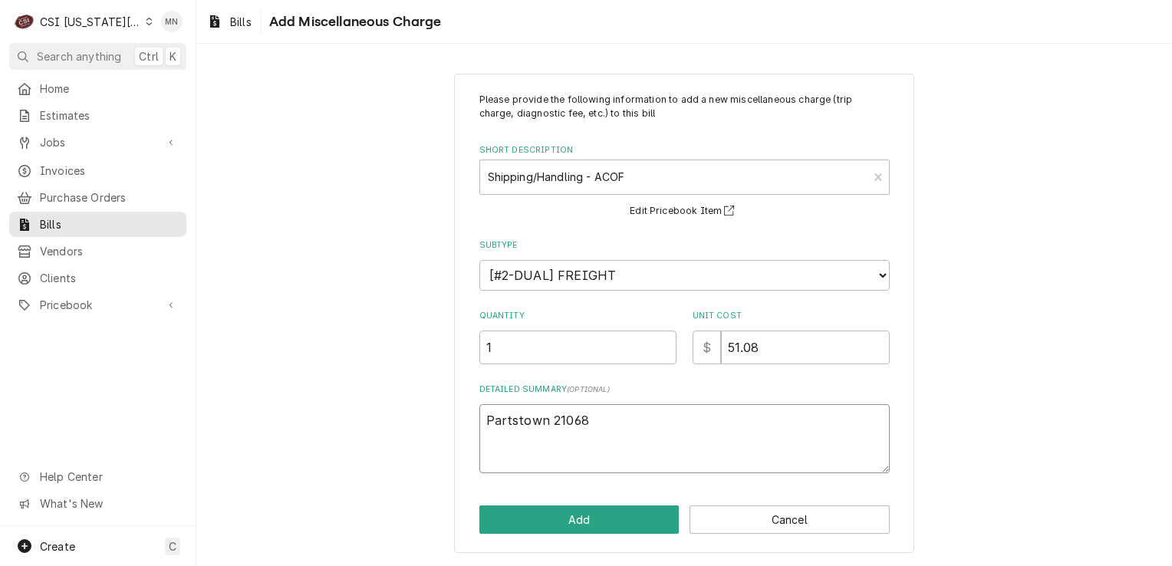
type textarea "x"
type textarea "Partstown 210681"
type textarea "x"
type textarea "Partstown 2106811"
type textarea "x"
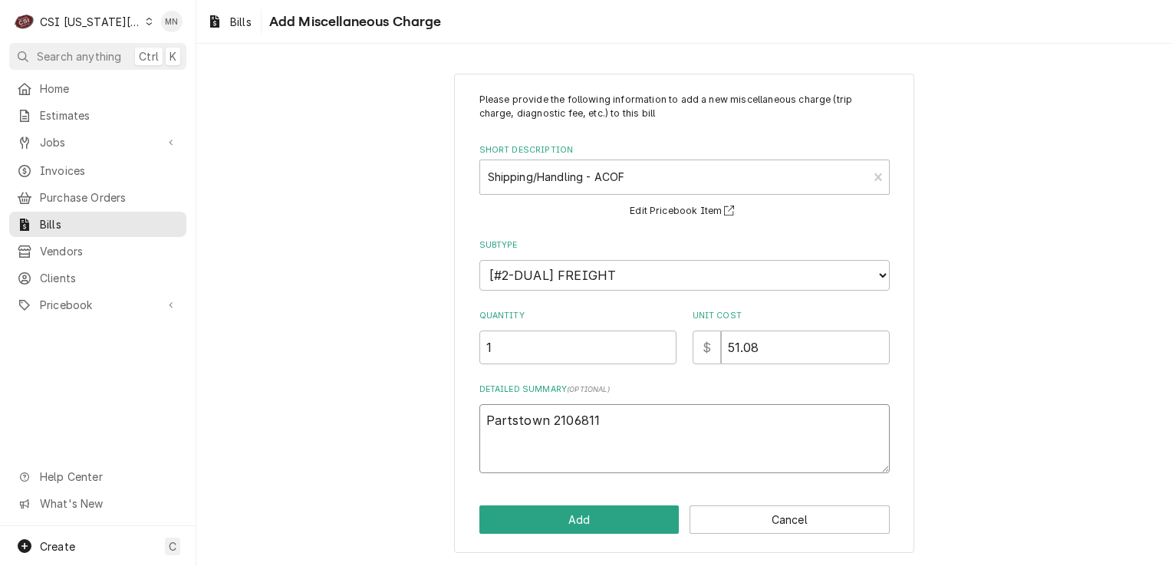
type textarea "Partstown 21068115"
type textarea "x"
type textarea "Partstown 210681154"
type textarea "x"
type textarea "Partstown 2106811540"
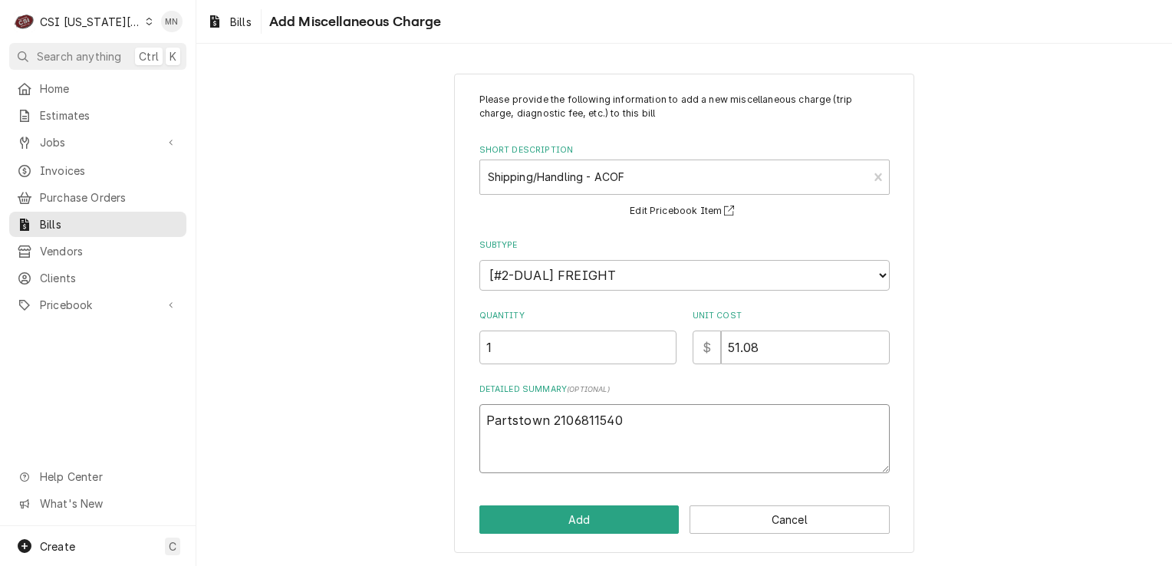
type textarea "x"
type textarea "Partstown 2106811540"
click at [610, 510] on button "Add" at bounding box center [579, 519] width 200 height 28
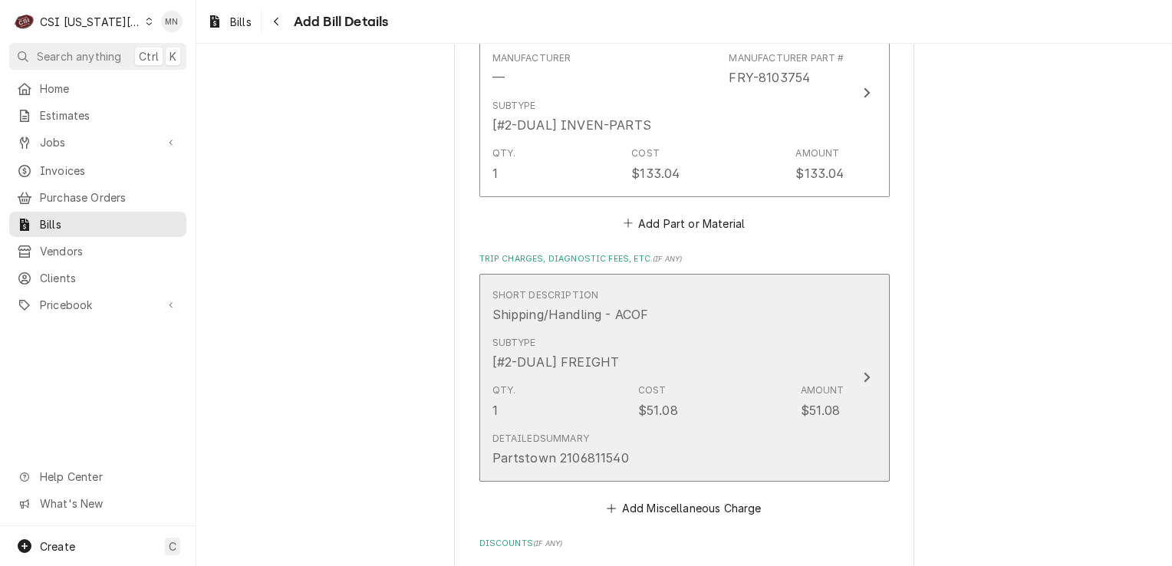
scroll to position [1359, 0]
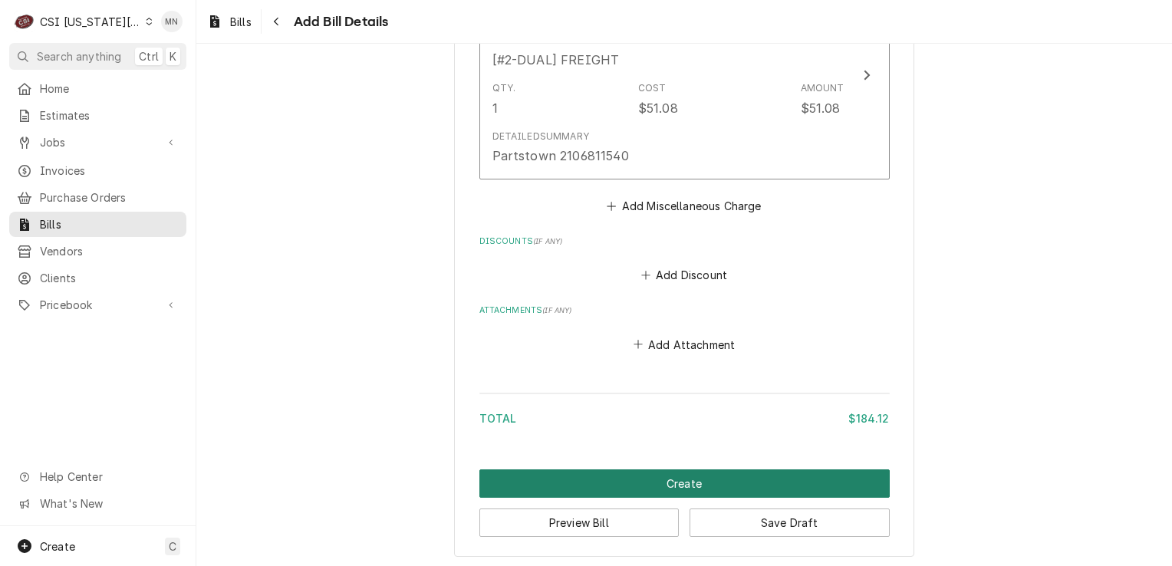
click at [667, 483] on button "Create" at bounding box center [684, 483] width 410 height 28
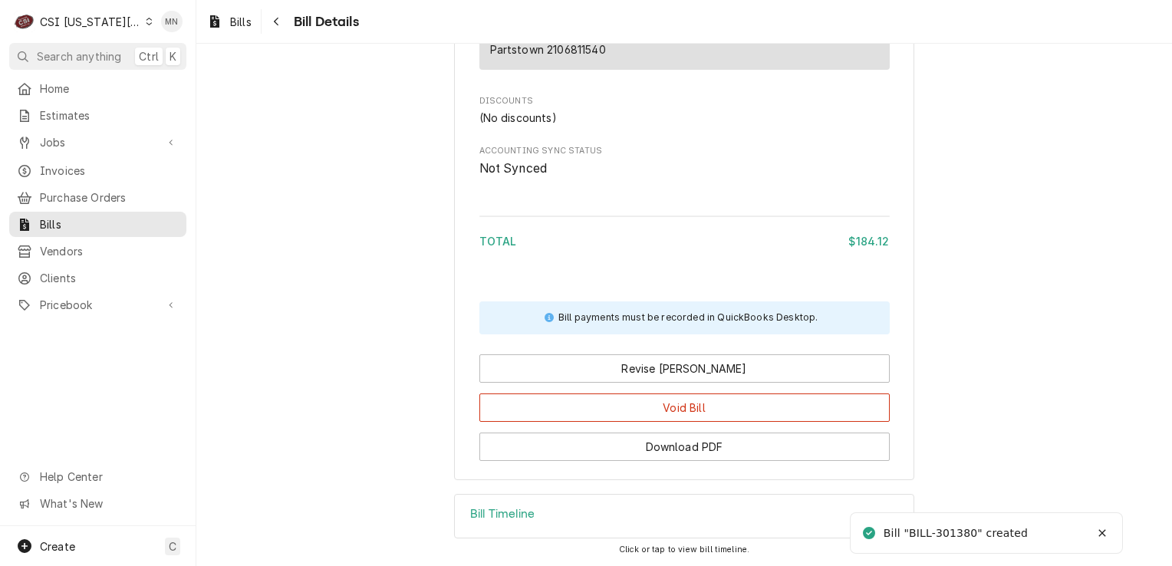
scroll to position [1249, 0]
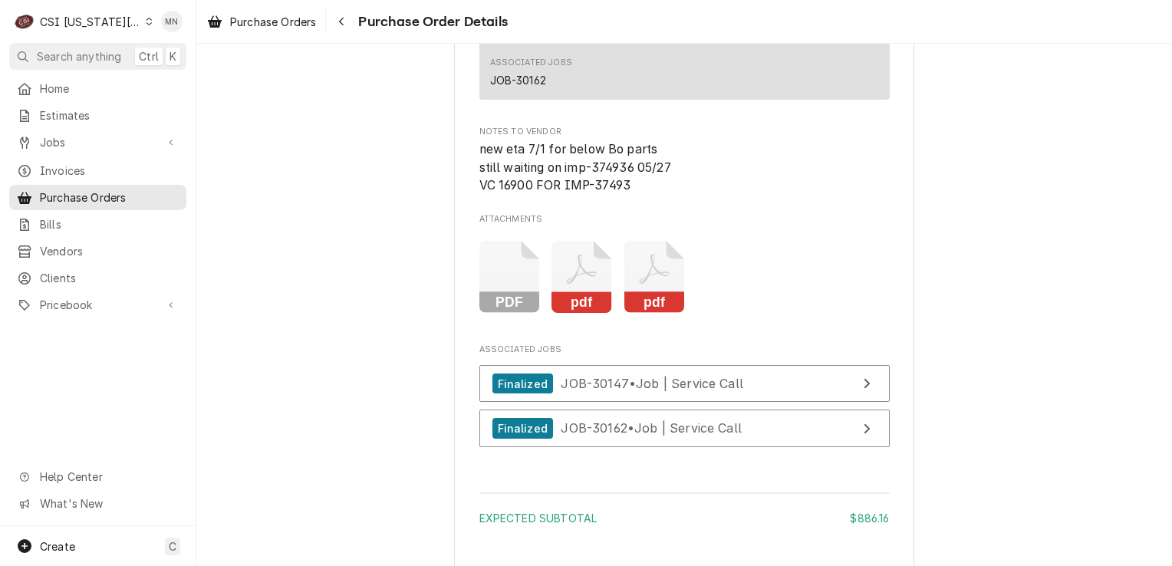
scroll to position [3450, 0]
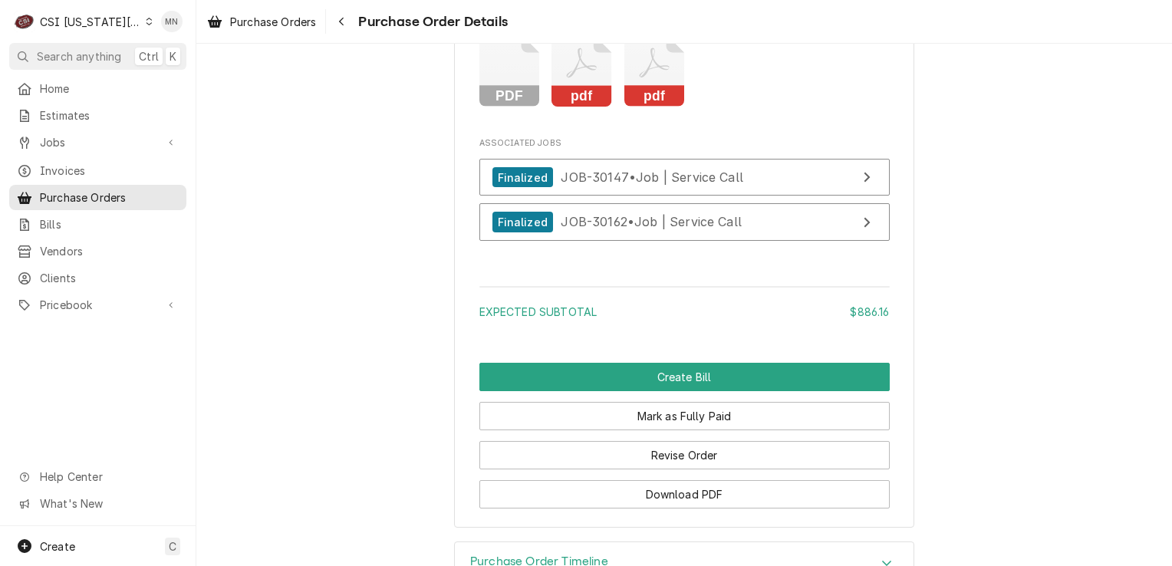
click at [646, 107] on icon "Attachments" at bounding box center [654, 71] width 61 height 73
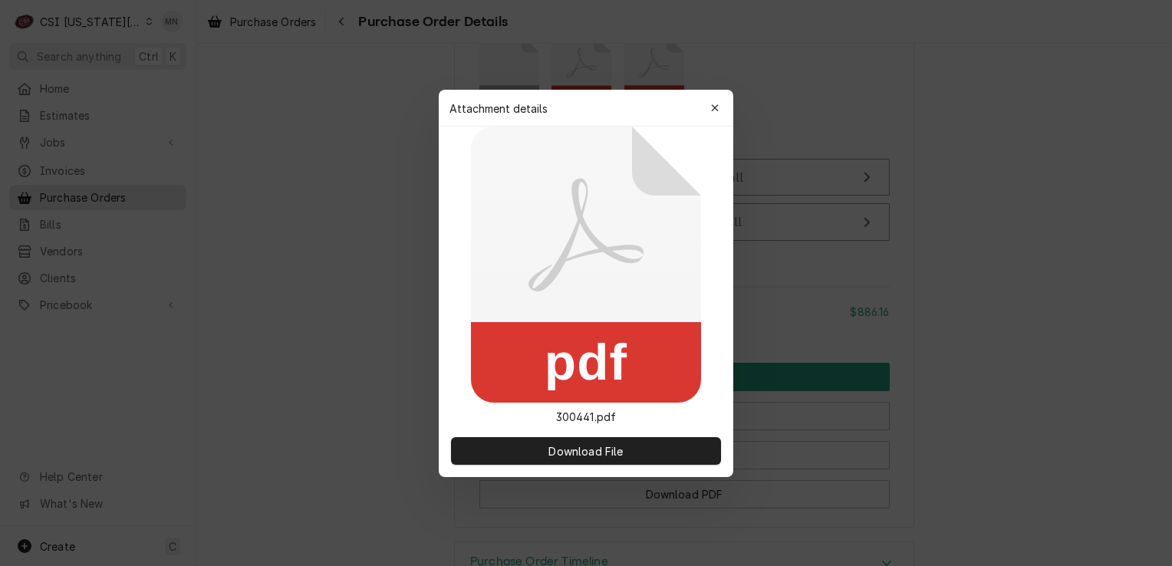
click at [646, 114] on div "Attachment details Close" at bounding box center [586, 108] width 294 height 37
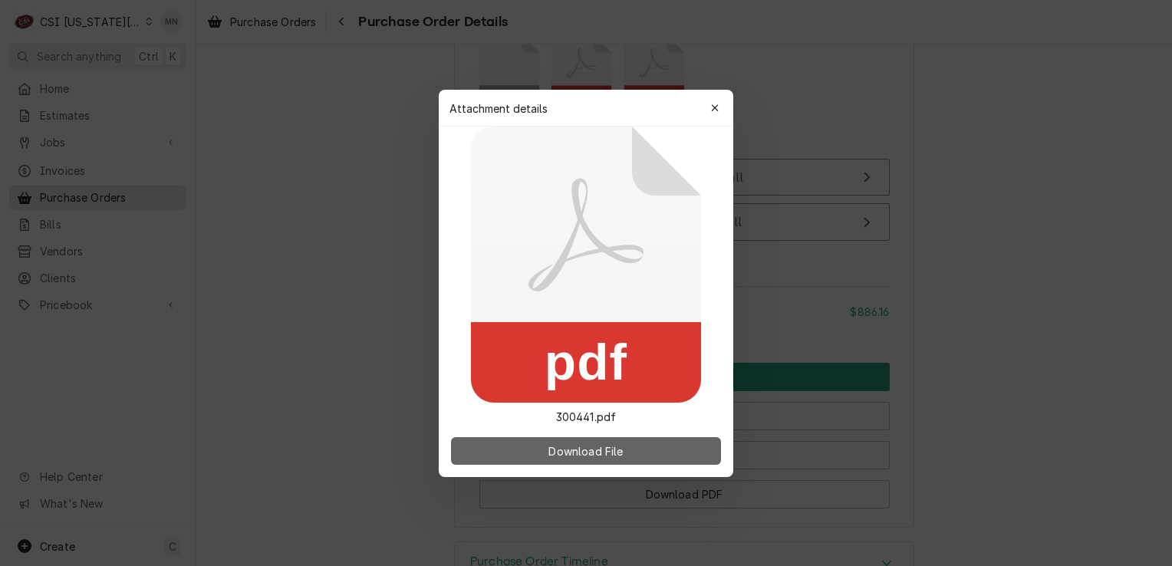
click at [586, 446] on span "Download File" at bounding box center [585, 450] width 81 height 16
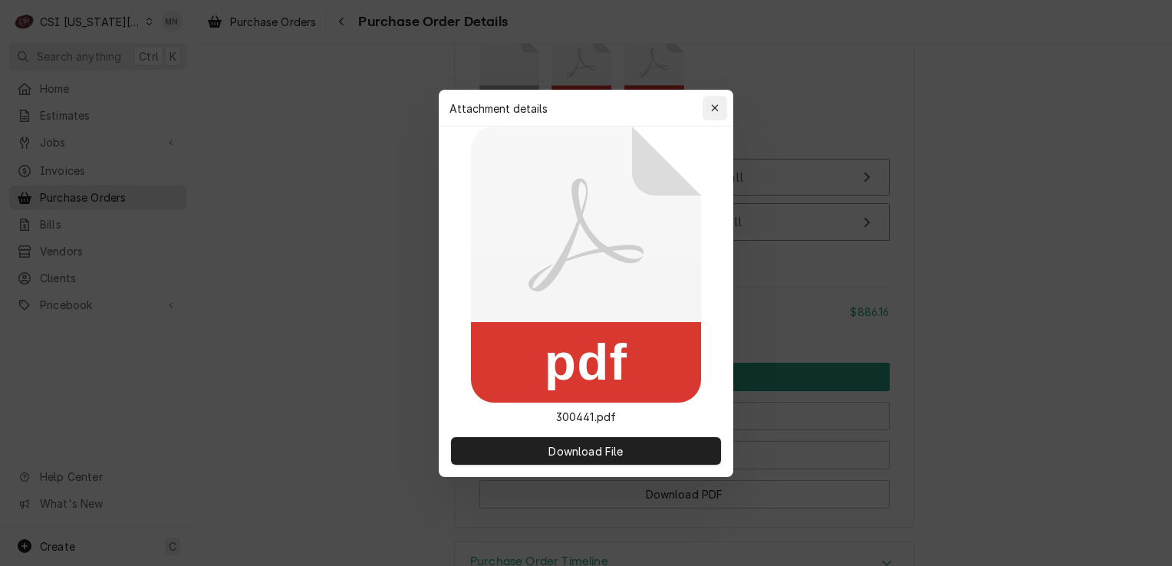
click at [712, 110] on icon "button" at bounding box center [714, 107] width 7 height 7
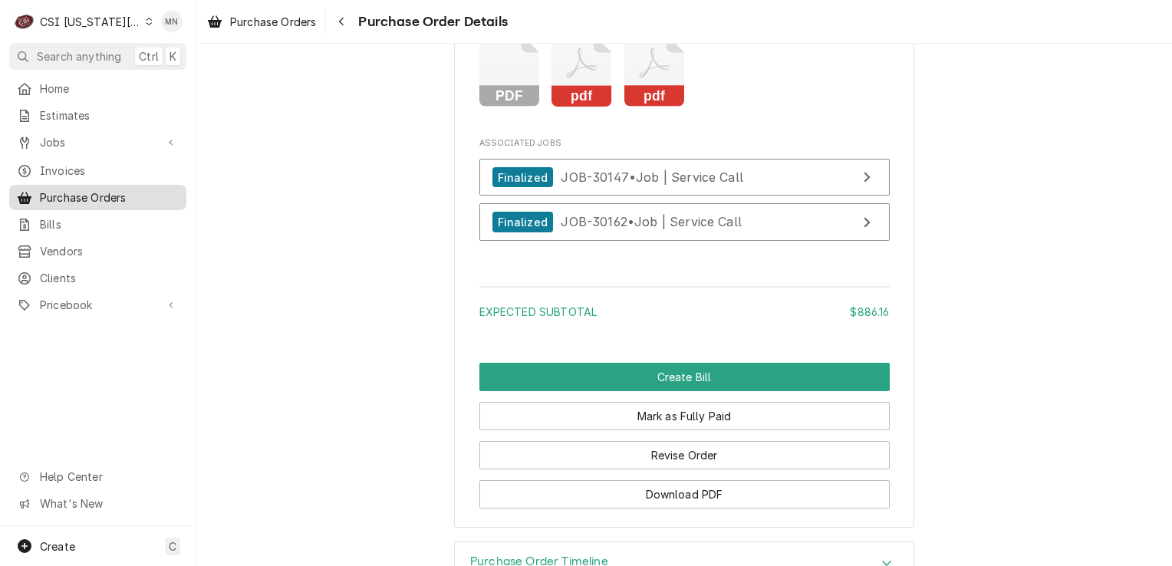
click at [72, 188] on div "Purchase Orders" at bounding box center [97, 197] width 171 height 19
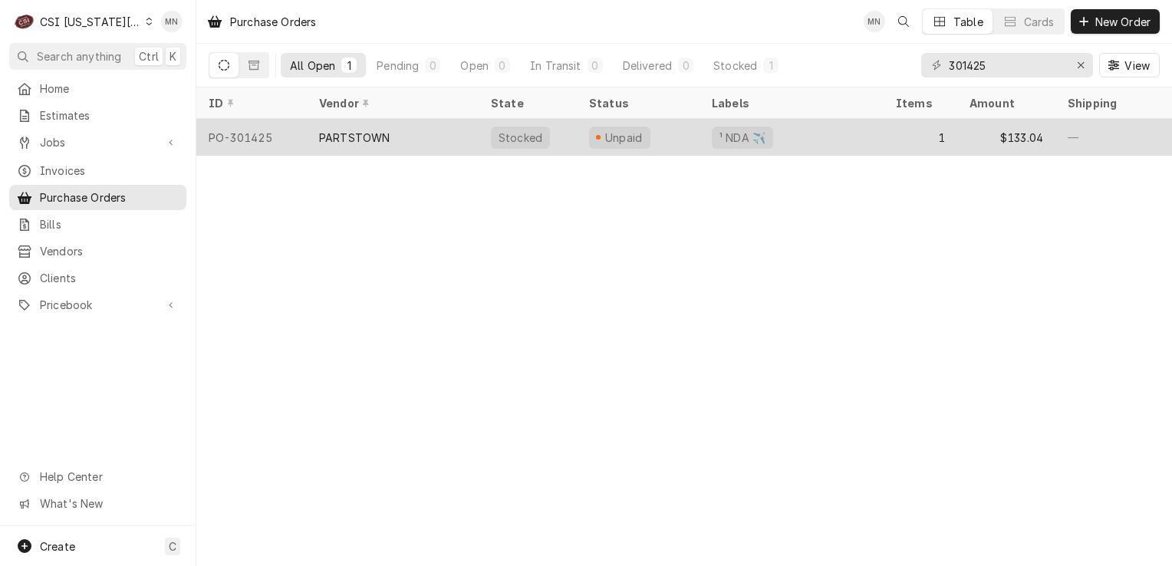
click at [380, 143] on div "PARTSTOWN" at bounding box center [393, 137] width 172 height 37
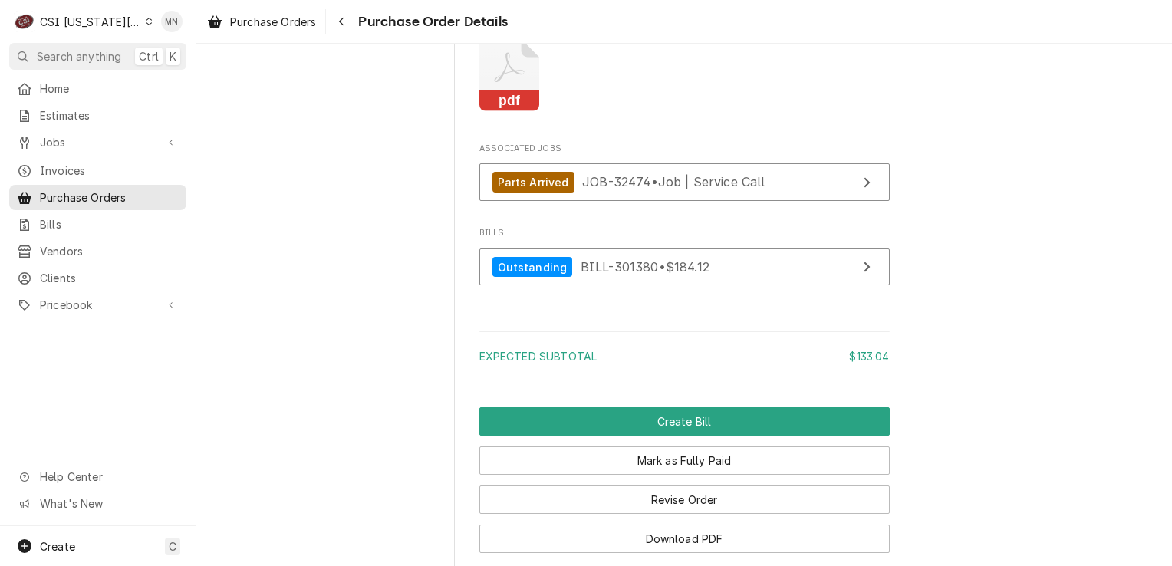
scroll to position [1595, 0]
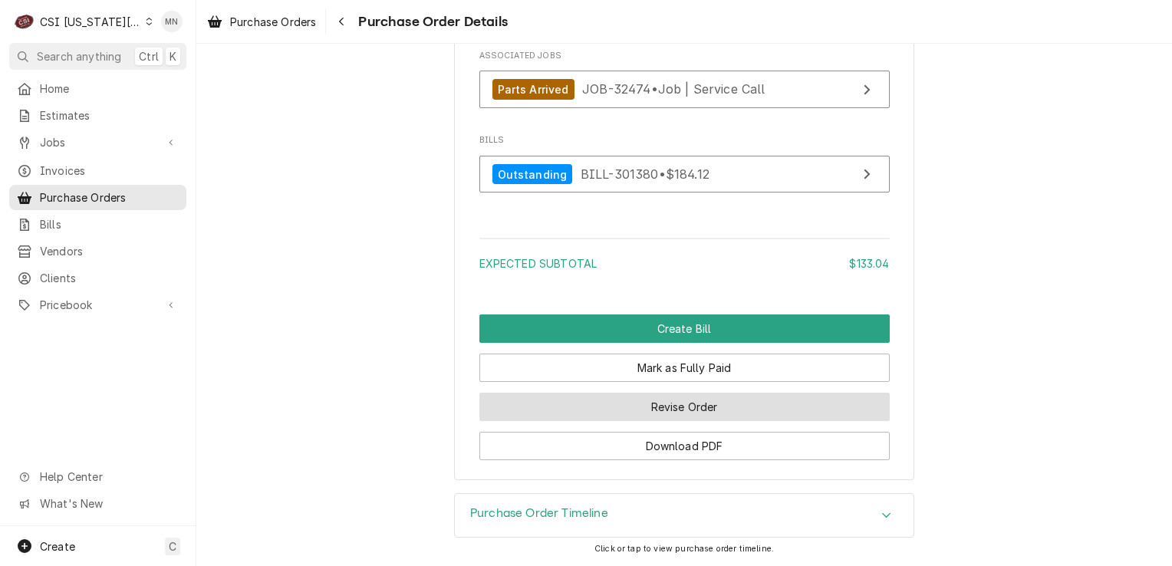
click at [691, 409] on button "Revise Order" at bounding box center [684, 407] width 410 height 28
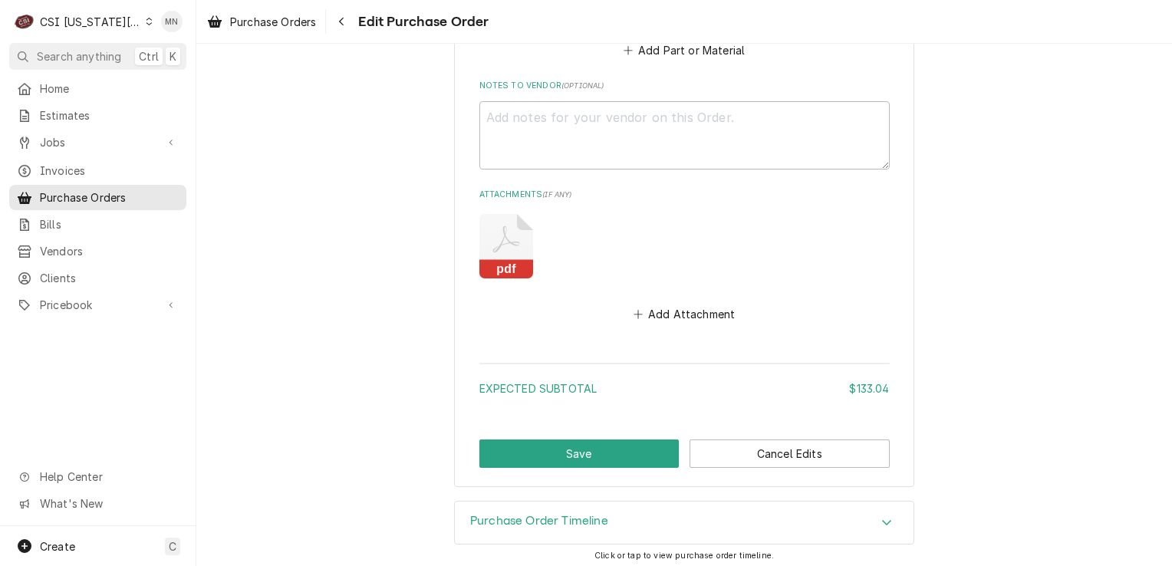
scroll to position [1043, 0]
click at [687, 310] on button "Add Attachment" at bounding box center [683, 312] width 107 height 21
type textarea "x"
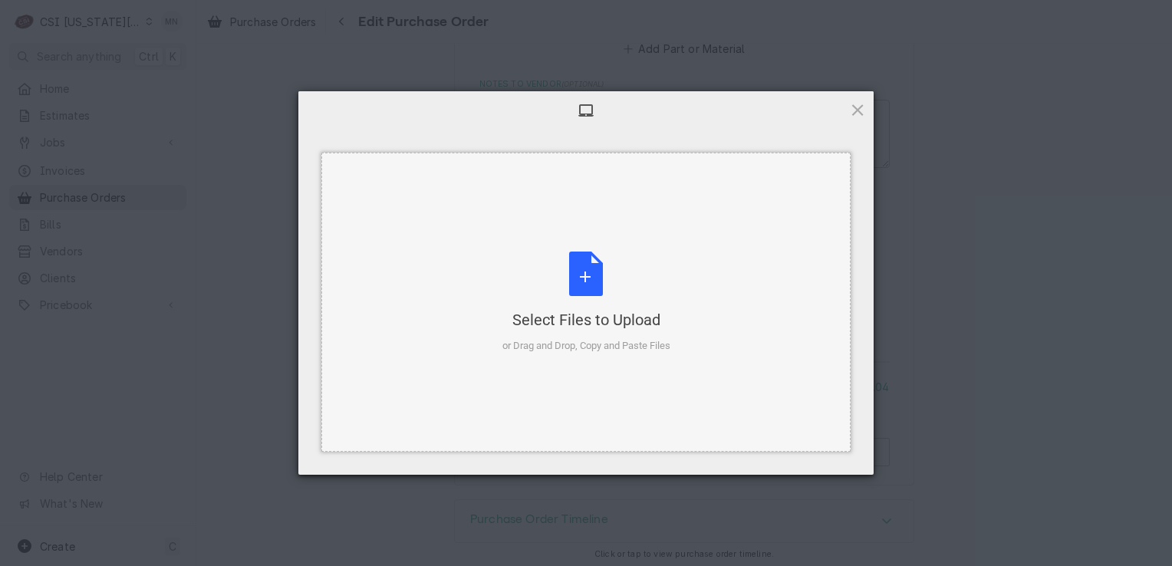
click at [579, 270] on div "Select Files to Upload or Drag and Drop, Copy and Paste Files" at bounding box center [586, 302] width 168 height 102
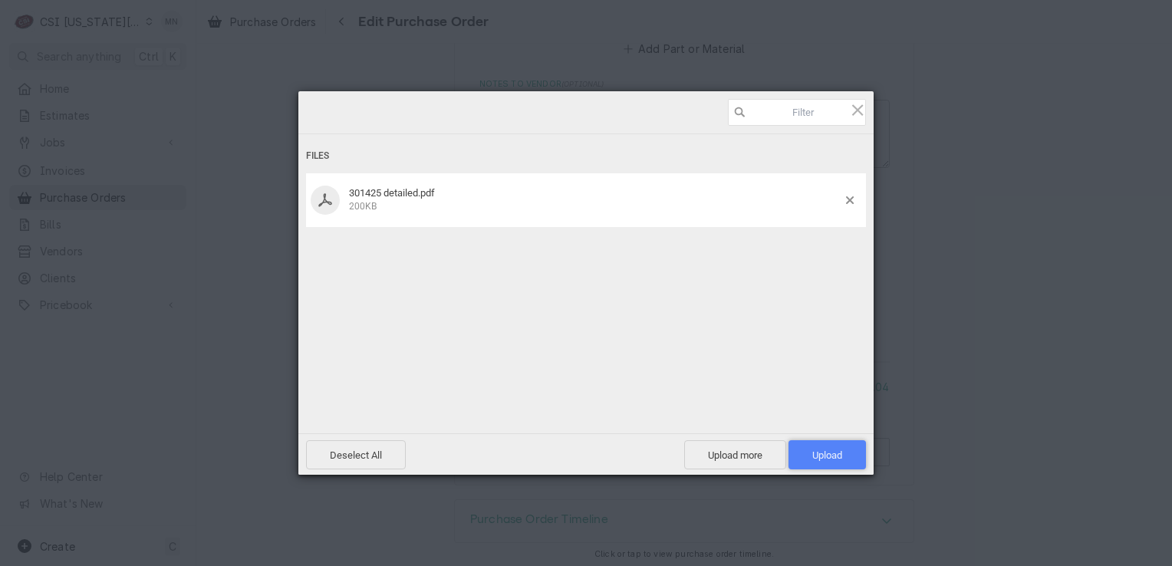
click at [823, 455] on span "Upload 1" at bounding box center [827, 455] width 30 height 12
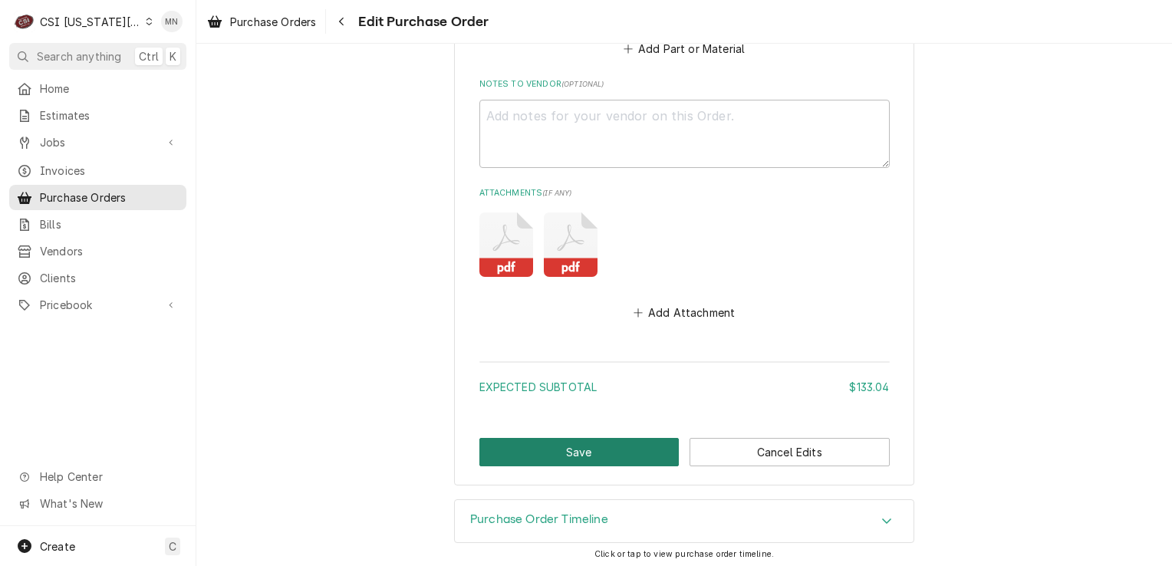
click at [580, 446] on button "Save" at bounding box center [579, 452] width 200 height 28
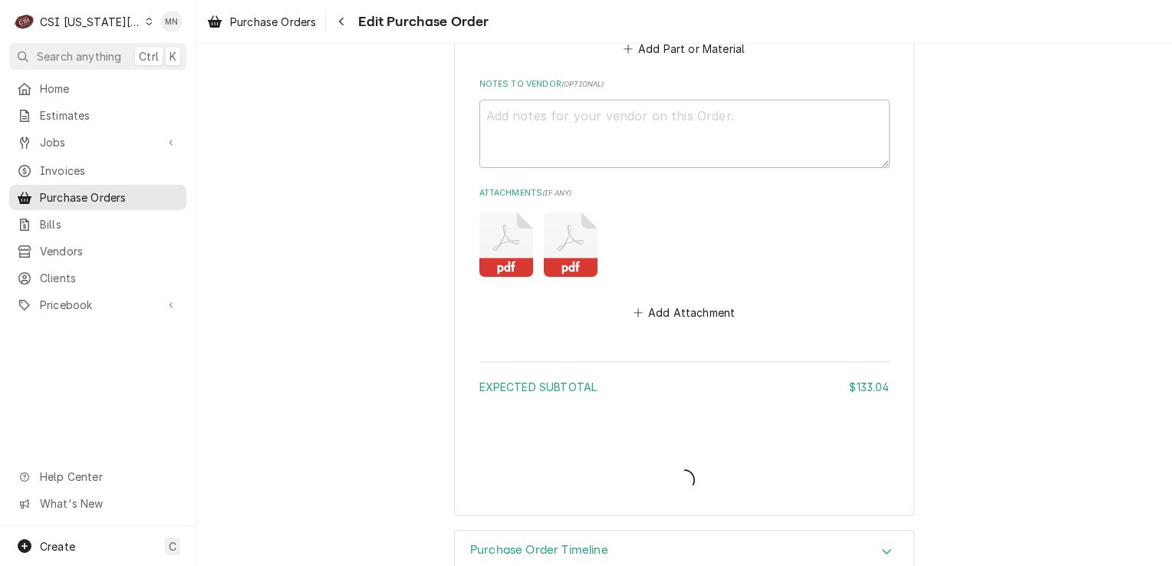
type textarea "x"
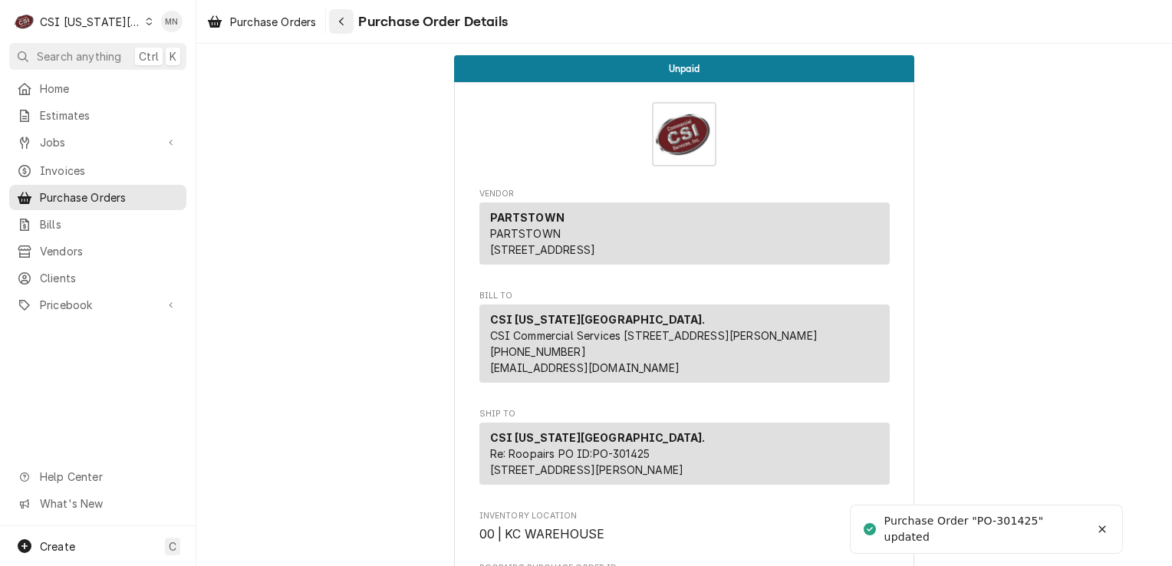
click at [337, 23] on div "Navigate back" at bounding box center [341, 21] width 15 height 15
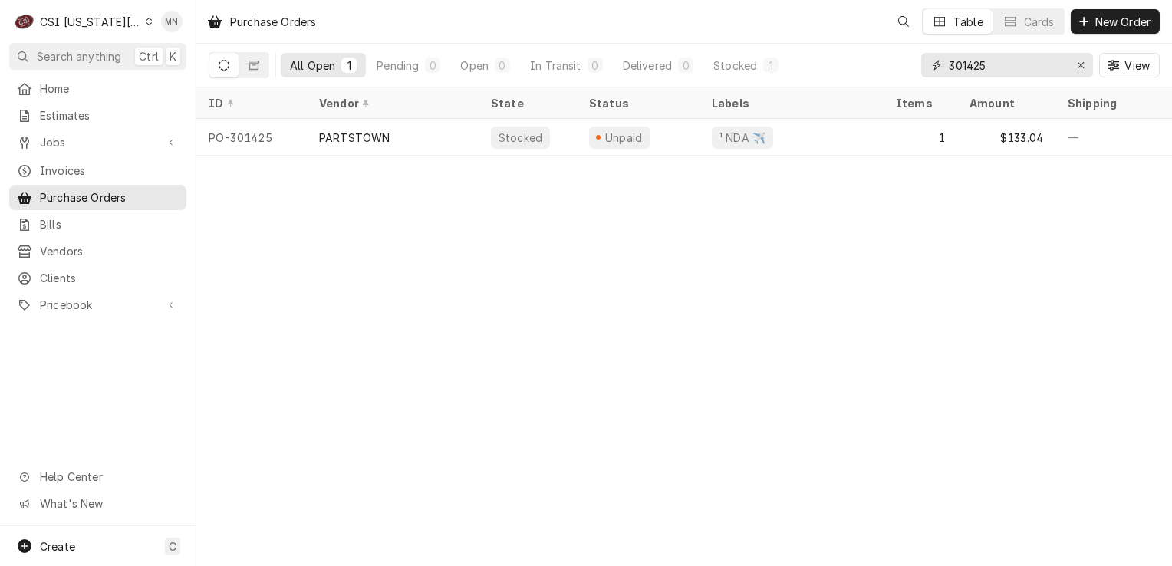
drag, startPoint x: 1006, startPoint y: 71, endPoint x: 839, endPoint y: 77, distance: 167.3
click at [852, 77] on div "All Open 1 Pending 0 Open 0 In Transit 0 Delivered 0 Stocked 1 301425 View" at bounding box center [684, 65] width 951 height 43
type input "300441"
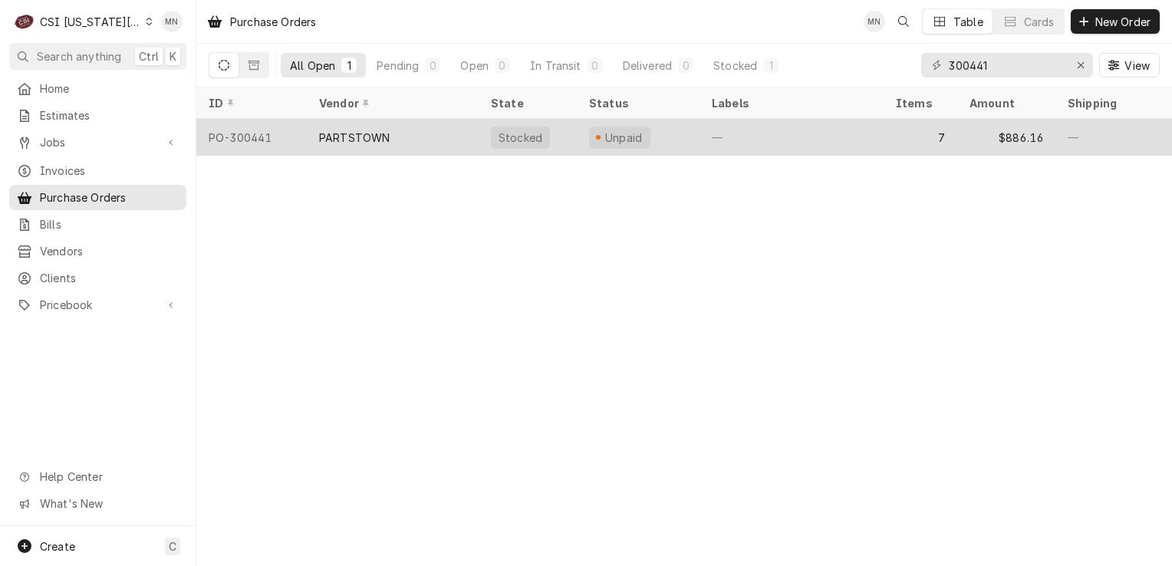
click at [390, 139] on div "PARTSTOWN" at bounding box center [393, 137] width 172 height 37
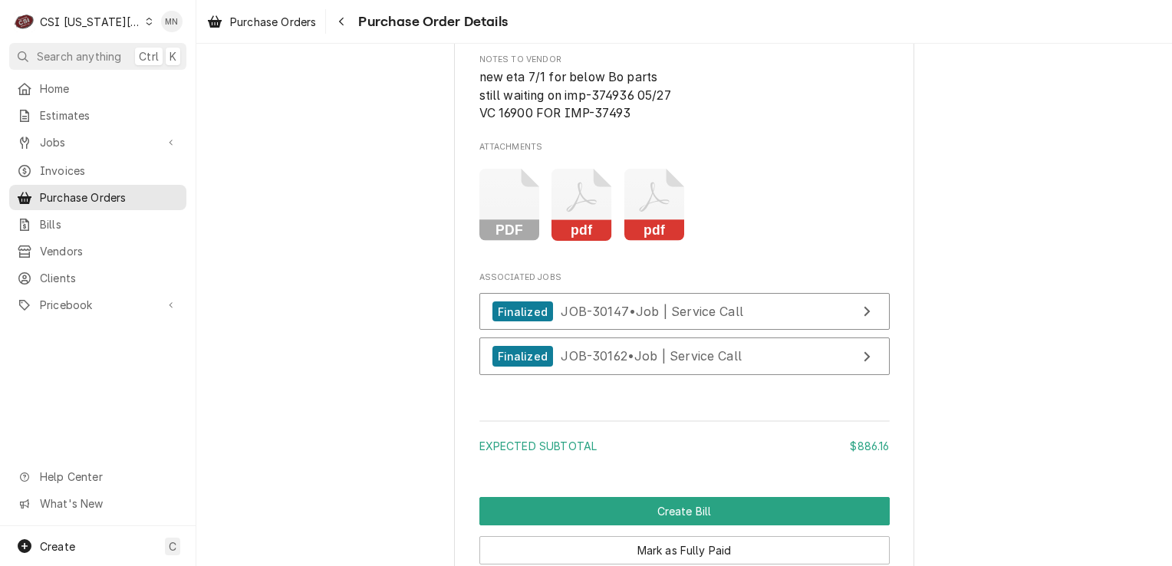
scroll to position [3220, 0]
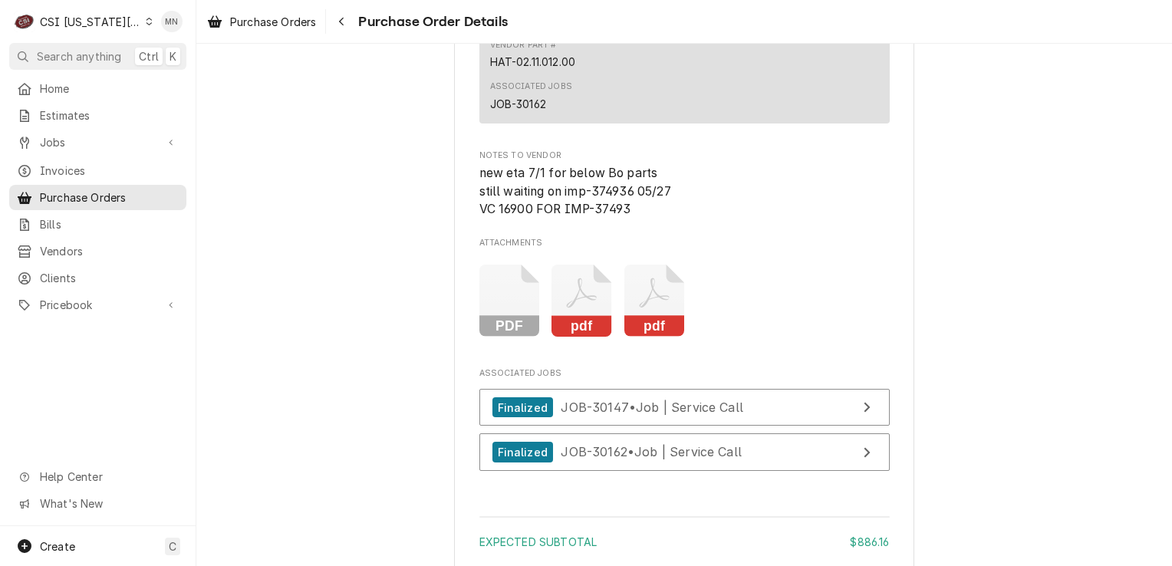
click at [498, 337] on icon "Attachments" at bounding box center [509, 301] width 61 height 73
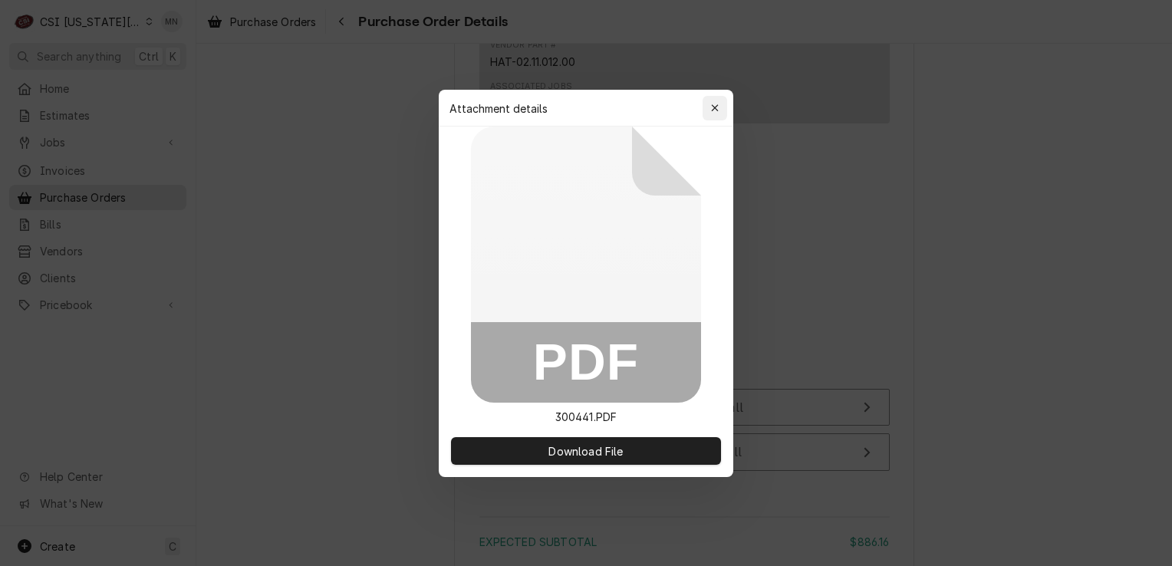
click at [715, 98] on button "button" at bounding box center [714, 108] width 25 height 25
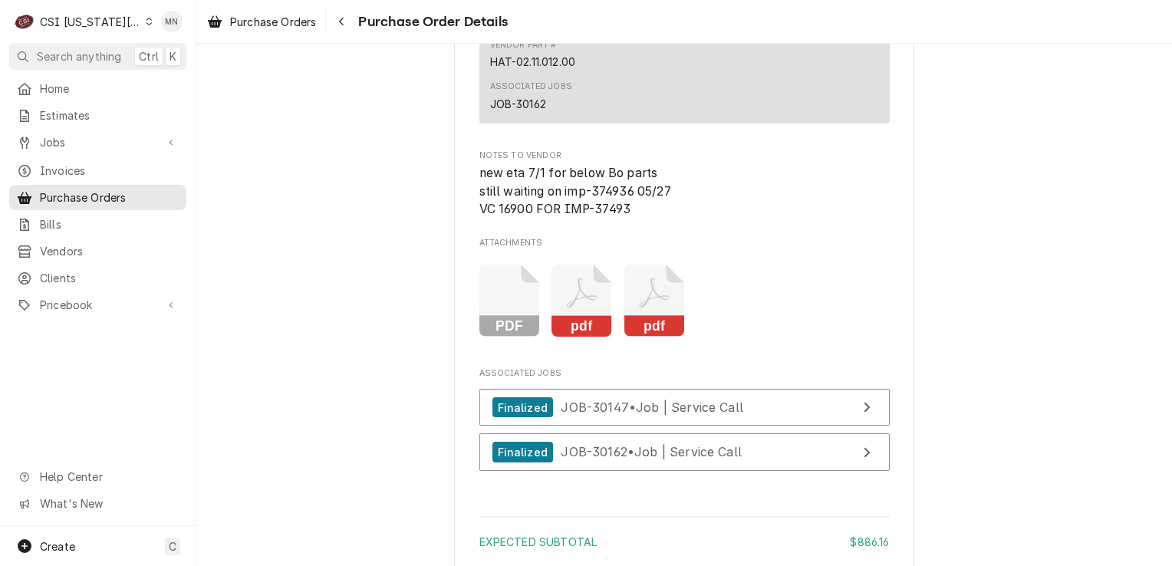
click at [581, 337] on icon "Attachments" at bounding box center [581, 301] width 61 height 73
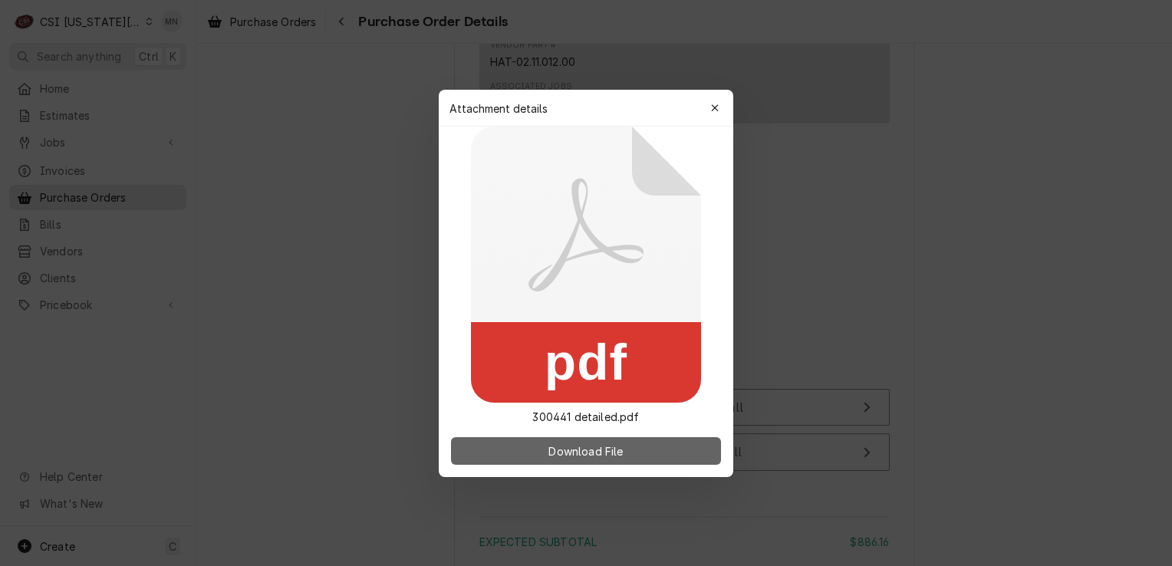
click at [587, 446] on span "Download File" at bounding box center [585, 450] width 81 height 16
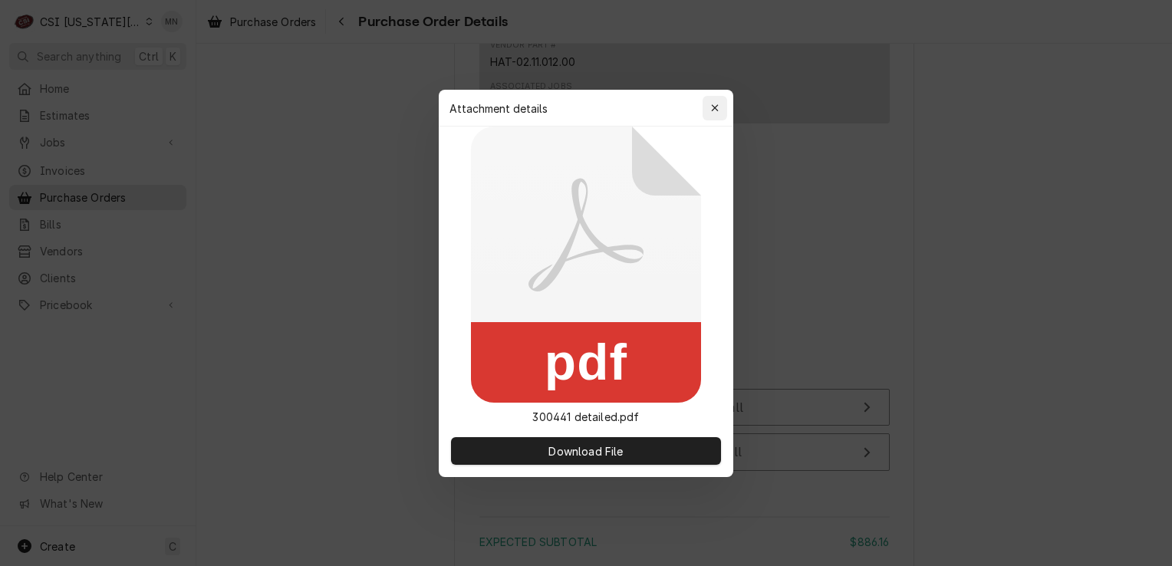
click at [715, 100] on div "button" at bounding box center [714, 107] width 15 height 15
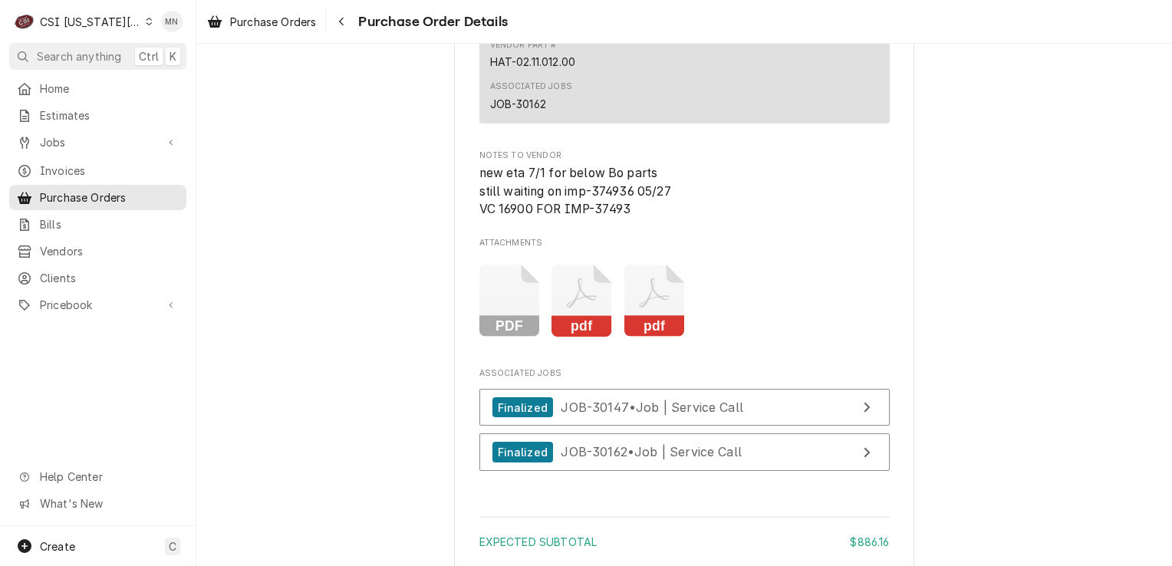
click at [643, 337] on icon "Attachments" at bounding box center [654, 301] width 61 height 73
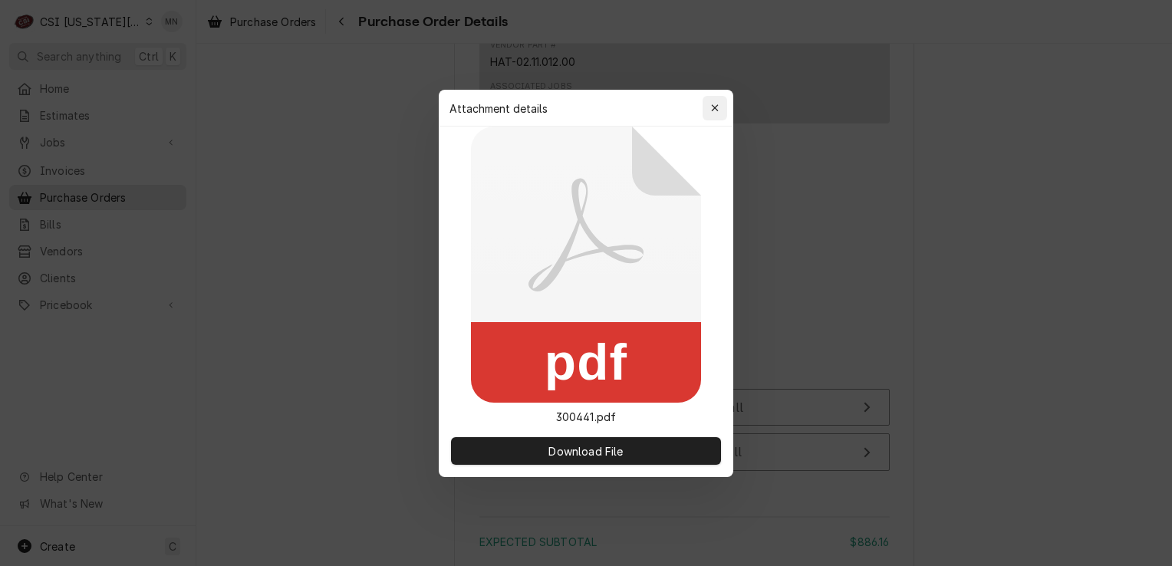
click at [716, 110] on icon "button" at bounding box center [715, 108] width 8 height 11
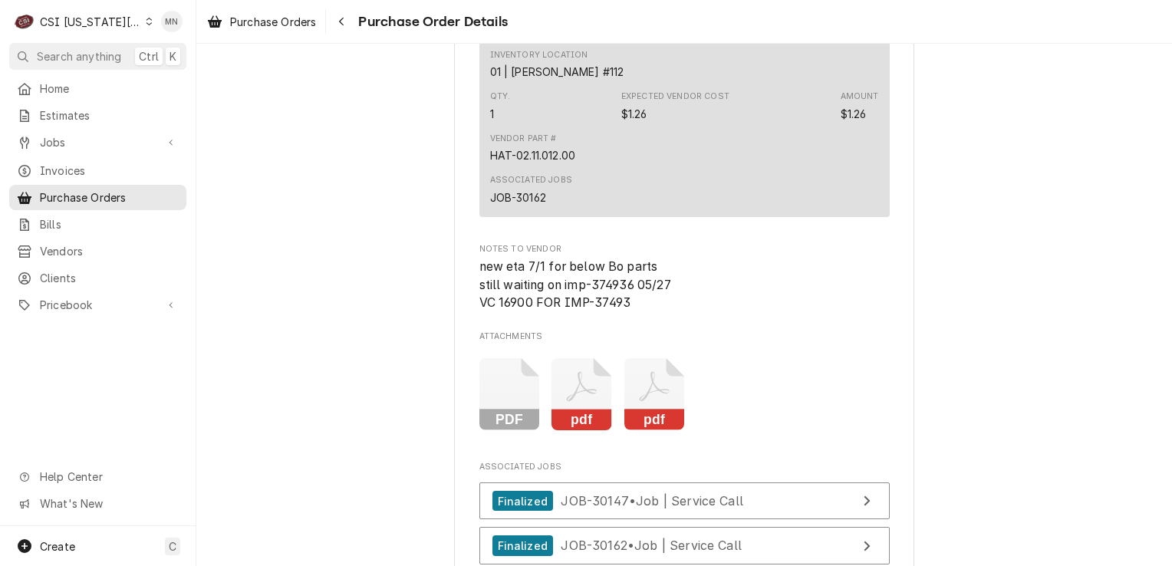
scroll to position [3374, 0]
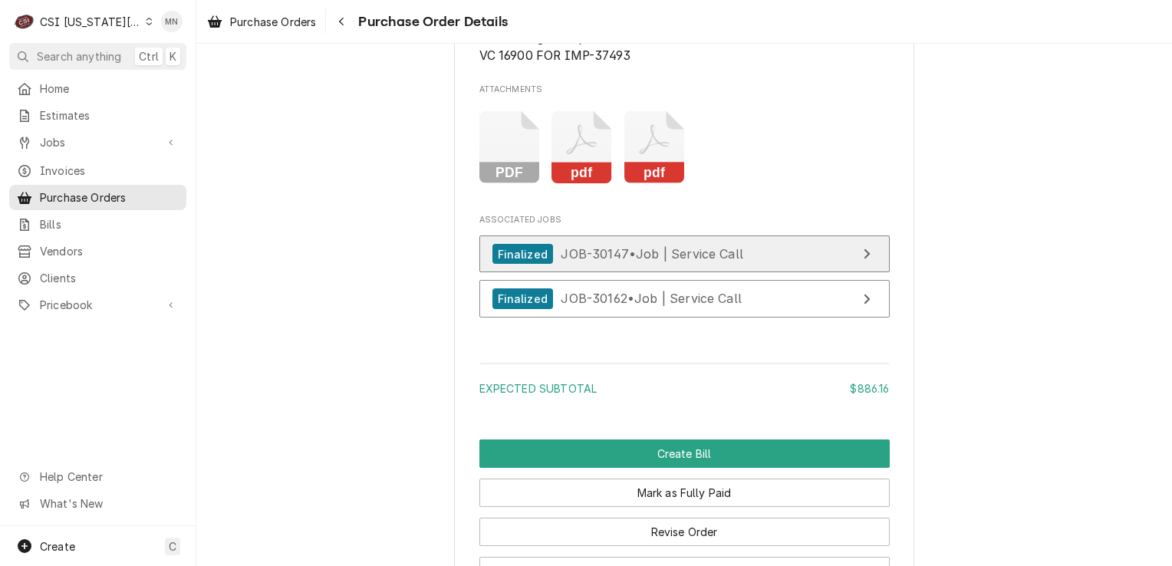
click at [635, 261] on span "JOB-30147 • Job | Service Call" at bounding box center [651, 253] width 182 height 15
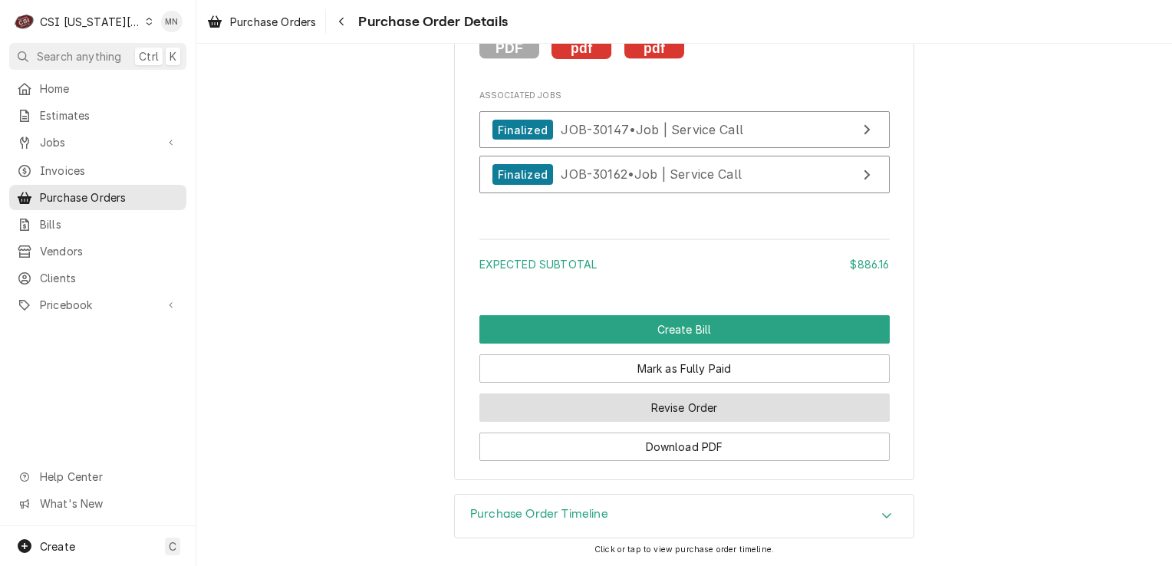
click at [661, 412] on button "Revise Order" at bounding box center [684, 407] width 410 height 28
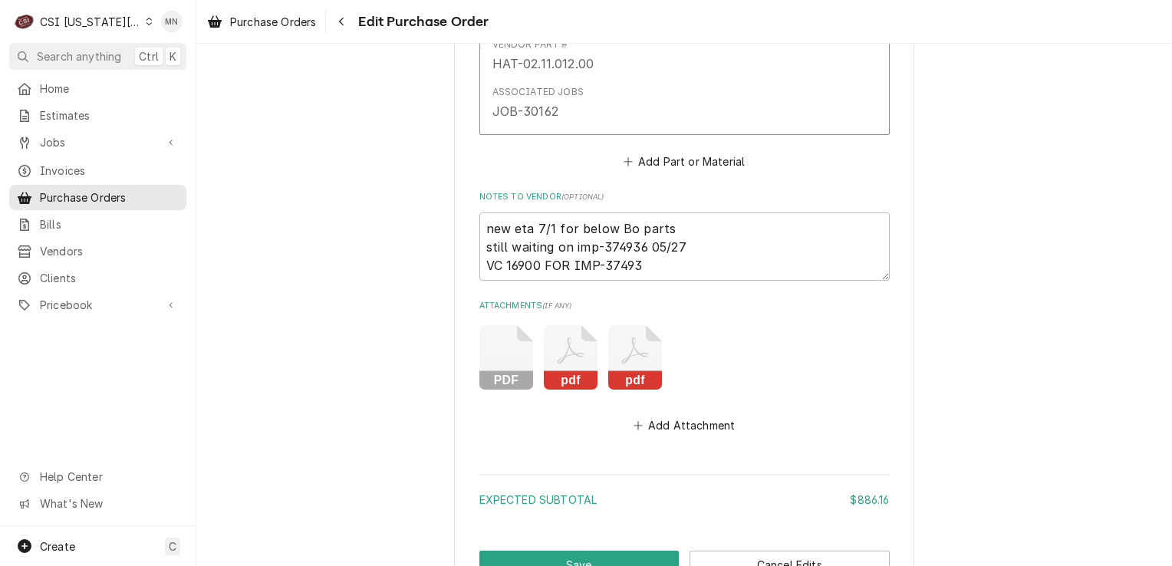
scroll to position [3287, 0]
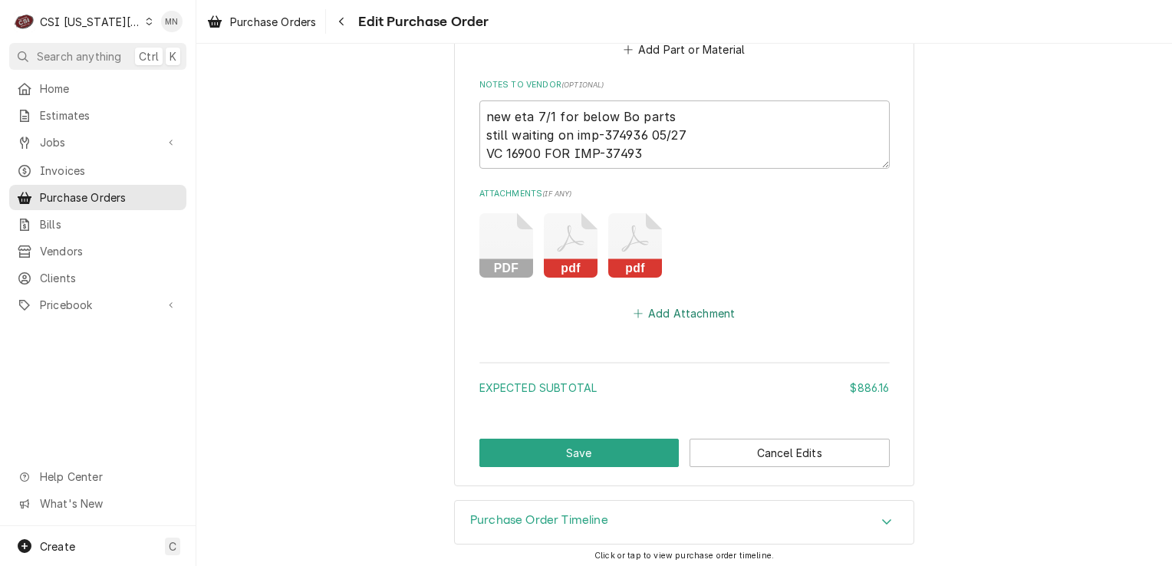
click at [658, 311] on button "Add Attachment" at bounding box center [683, 313] width 107 height 21
type textarea "x"
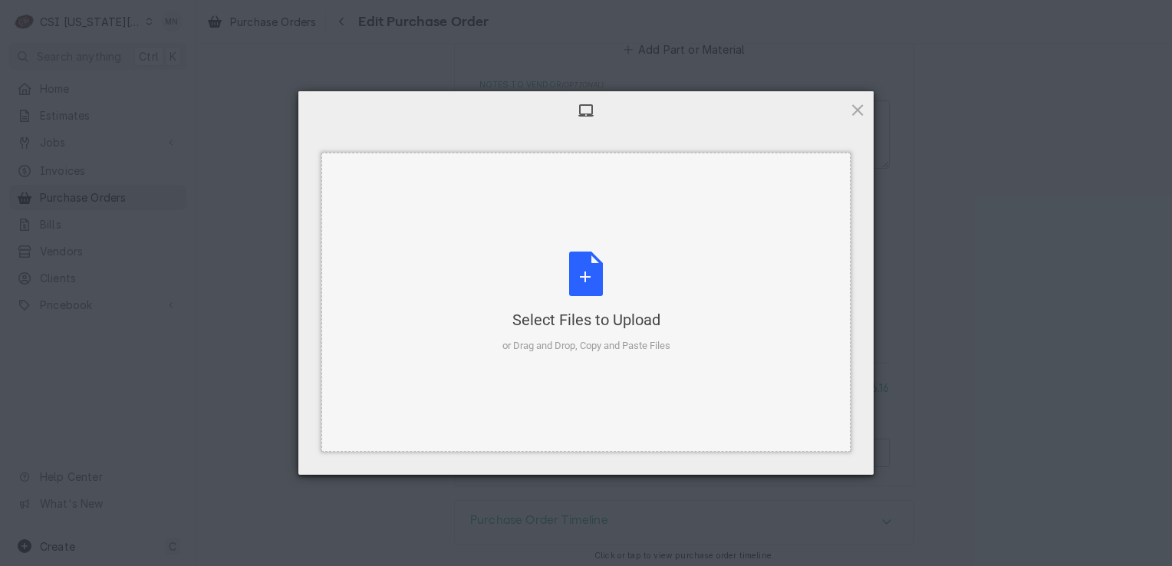
click at [590, 293] on div "Select Files to Upload or Drag and Drop, Copy and Paste Files" at bounding box center [586, 302] width 168 height 102
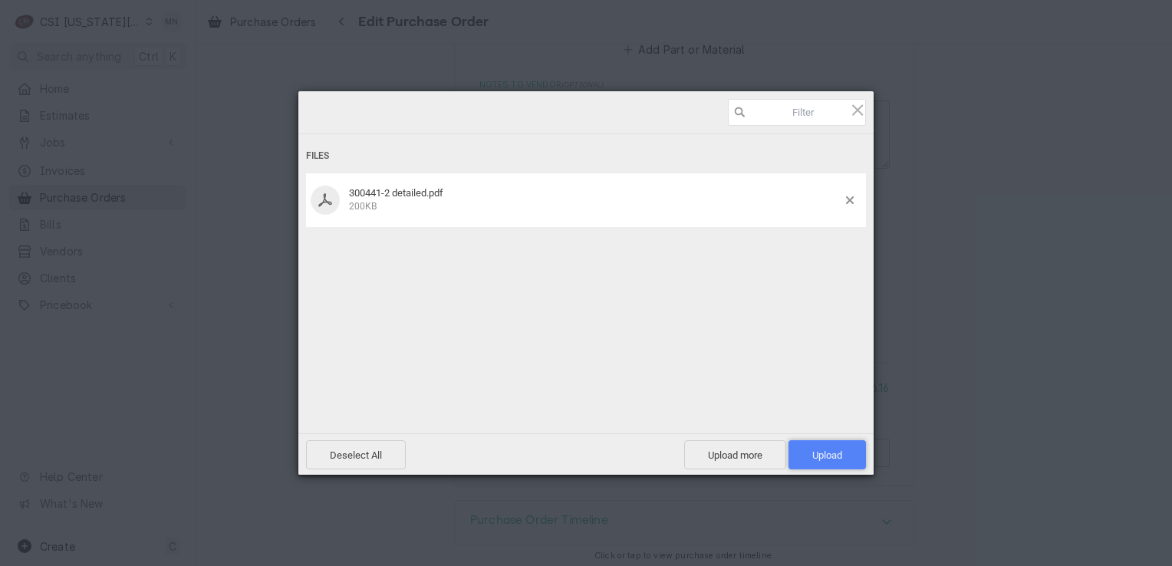
click at [830, 448] on span "Upload 1" at bounding box center [826, 454] width 77 height 29
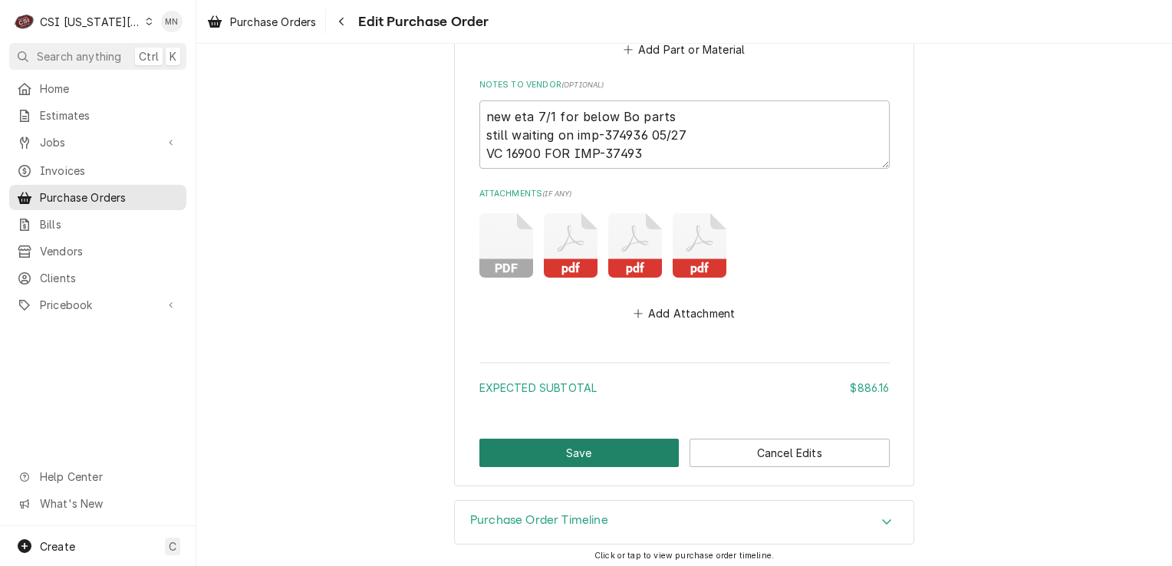
click at [610, 448] on button "Save" at bounding box center [579, 453] width 200 height 28
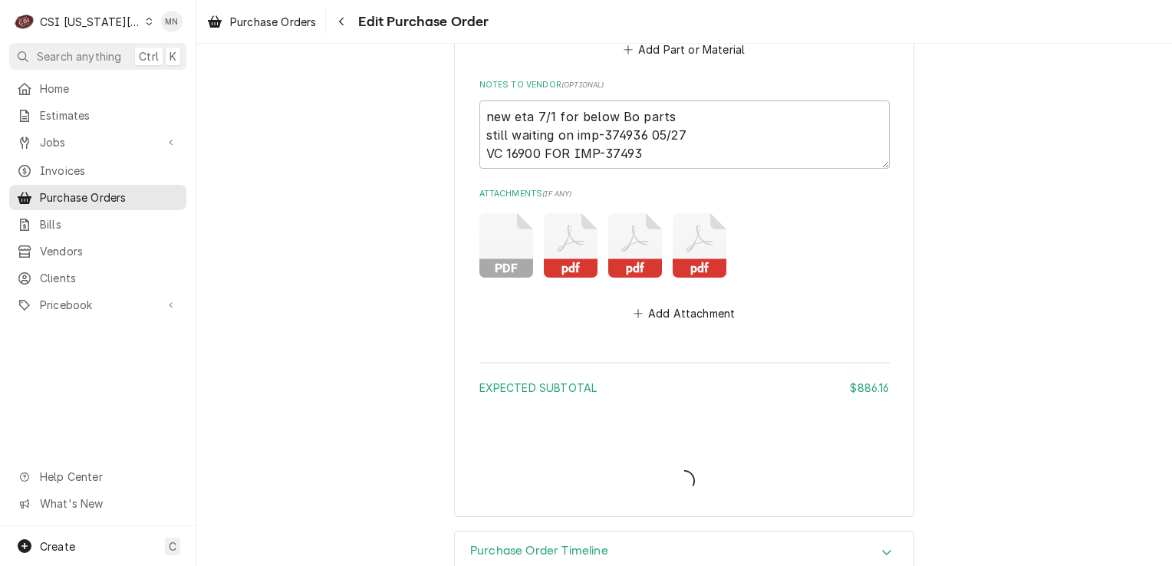
type textarea "x"
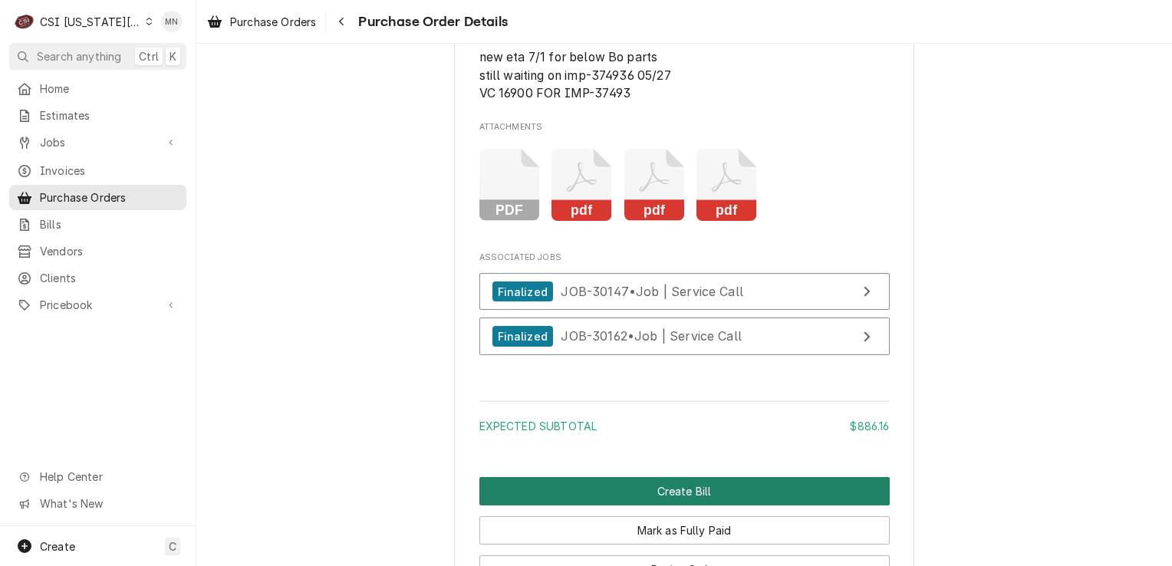
scroll to position [3313, 0]
